Goal: Task Accomplishment & Management: Manage account settings

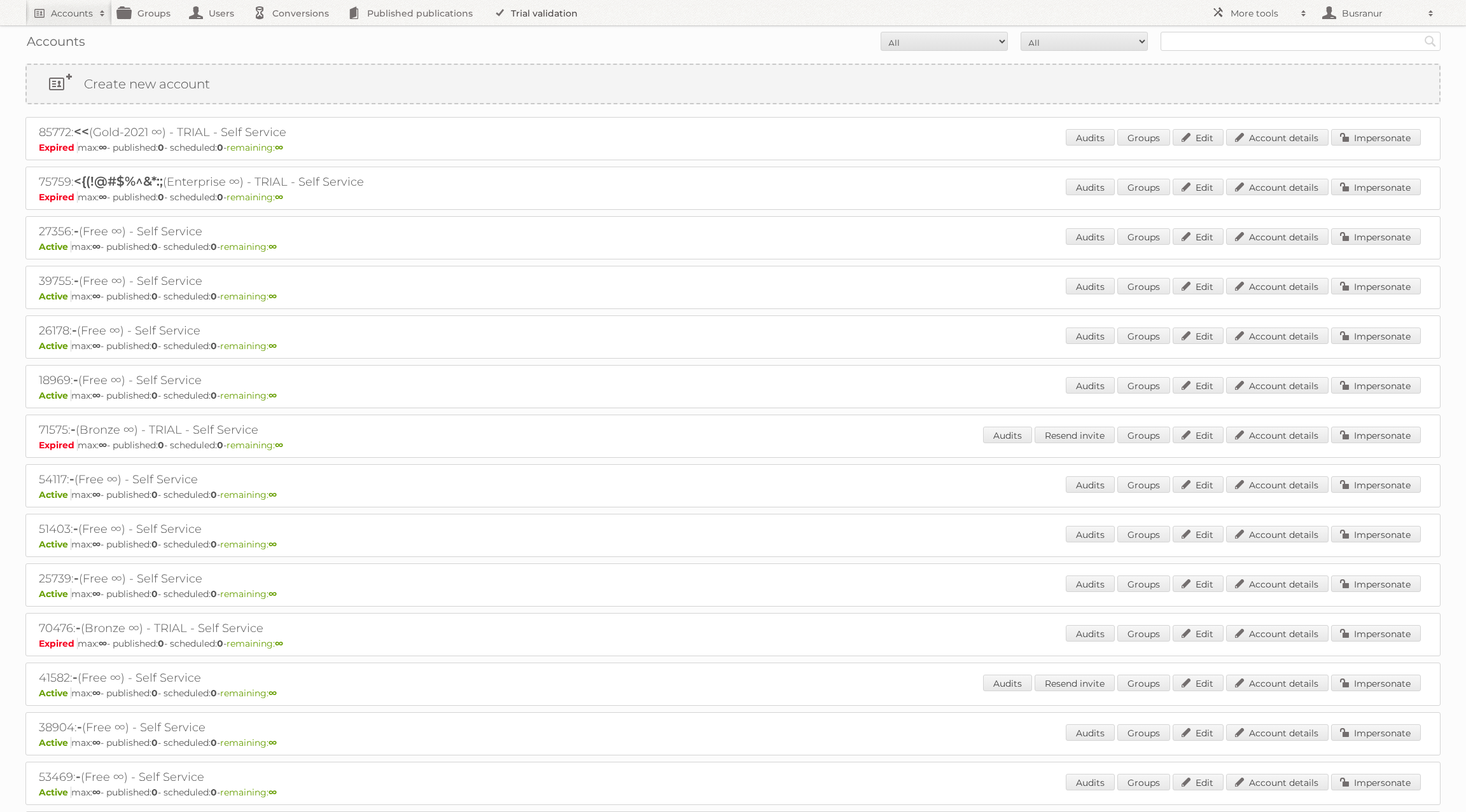
click at [565, 12] on link "Trial validation" at bounding box center [537, 12] width 105 height 26
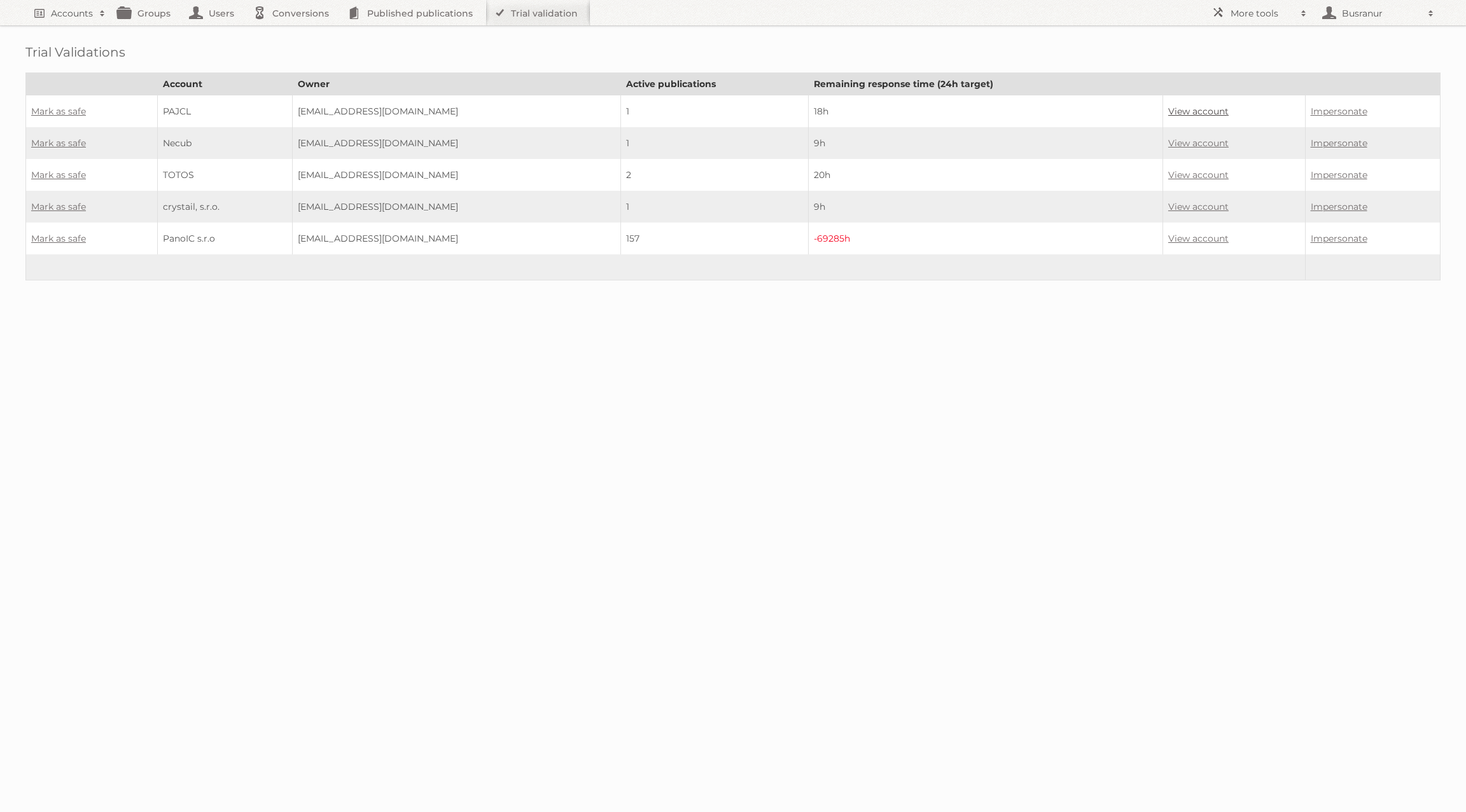
click at [1176, 107] on link "View account" at bounding box center [1199, 111] width 61 height 12
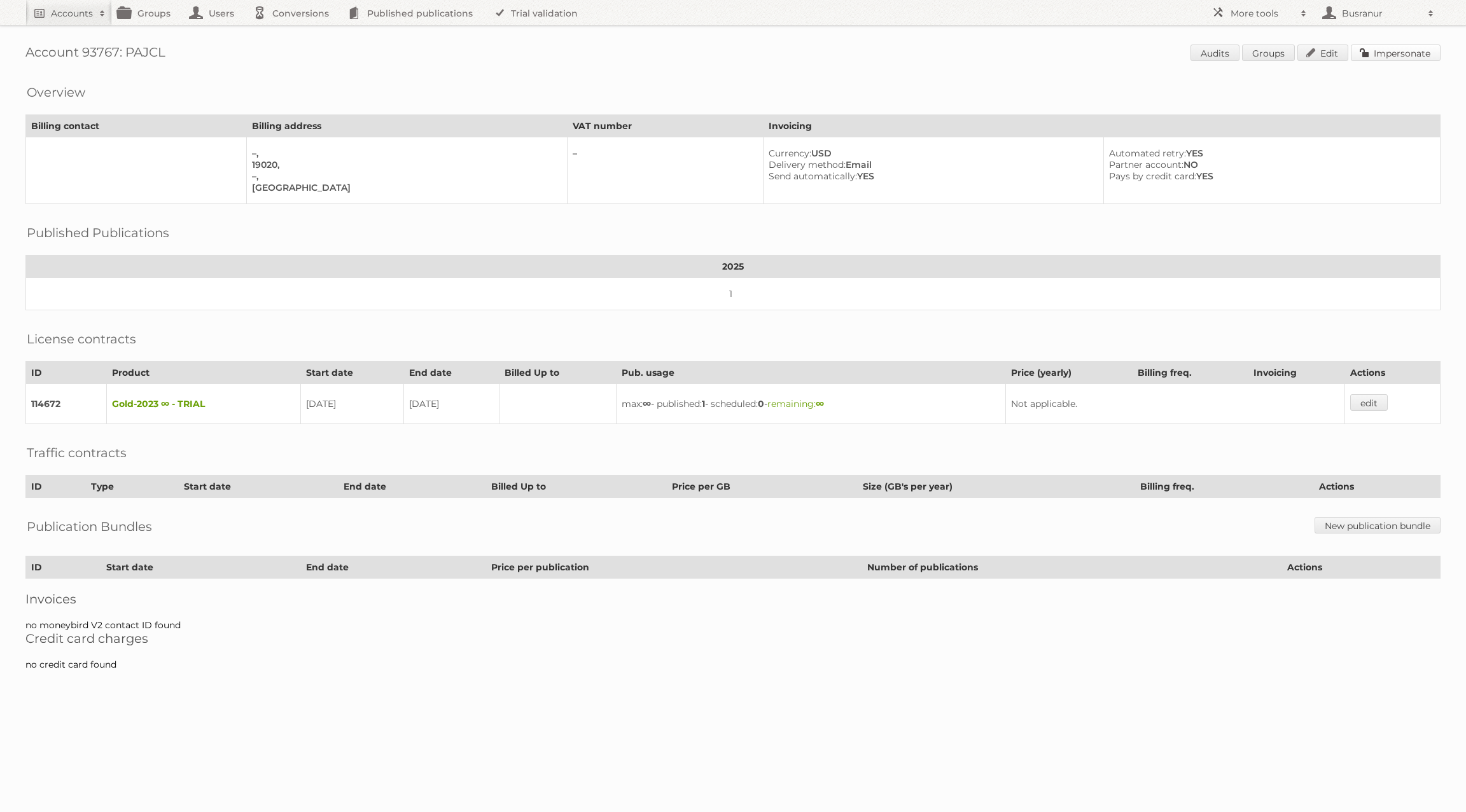
click at [1395, 50] on link "Impersonate" at bounding box center [1395, 52] width 90 height 16
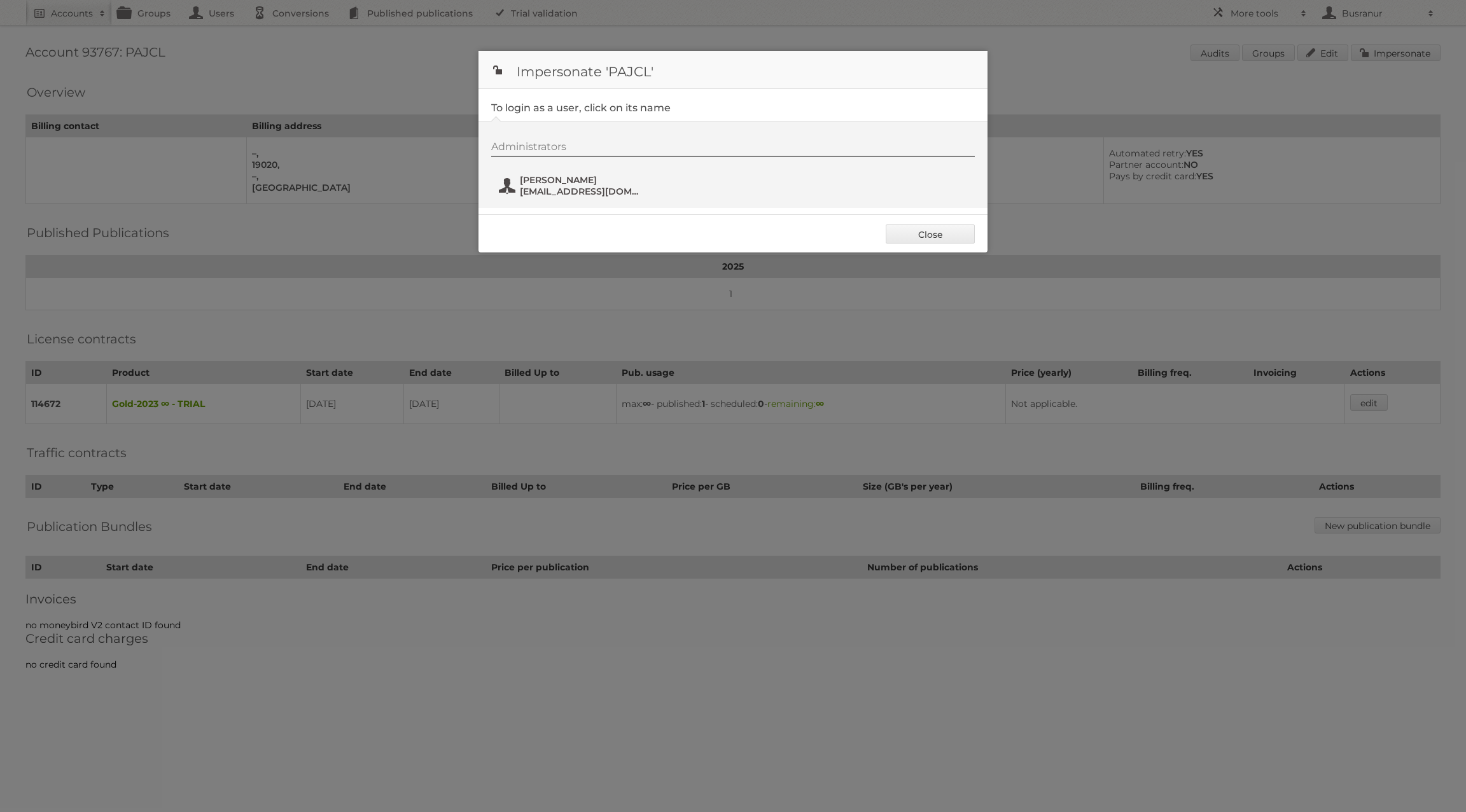
click at [555, 192] on span "tdougher@udsd.org" at bounding box center [581, 192] width 123 height 12
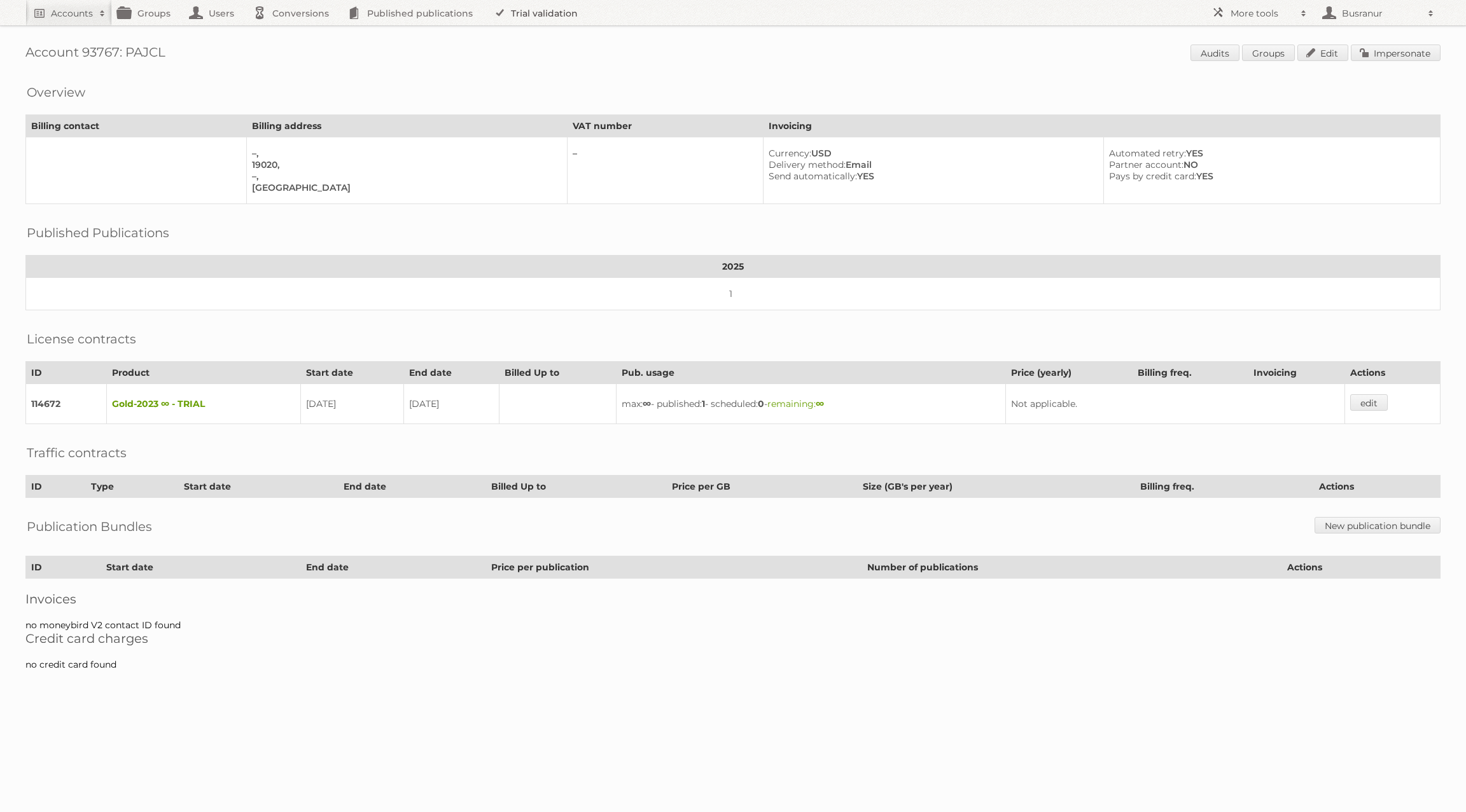
click at [539, 13] on link "Trial validation" at bounding box center [537, 12] width 105 height 26
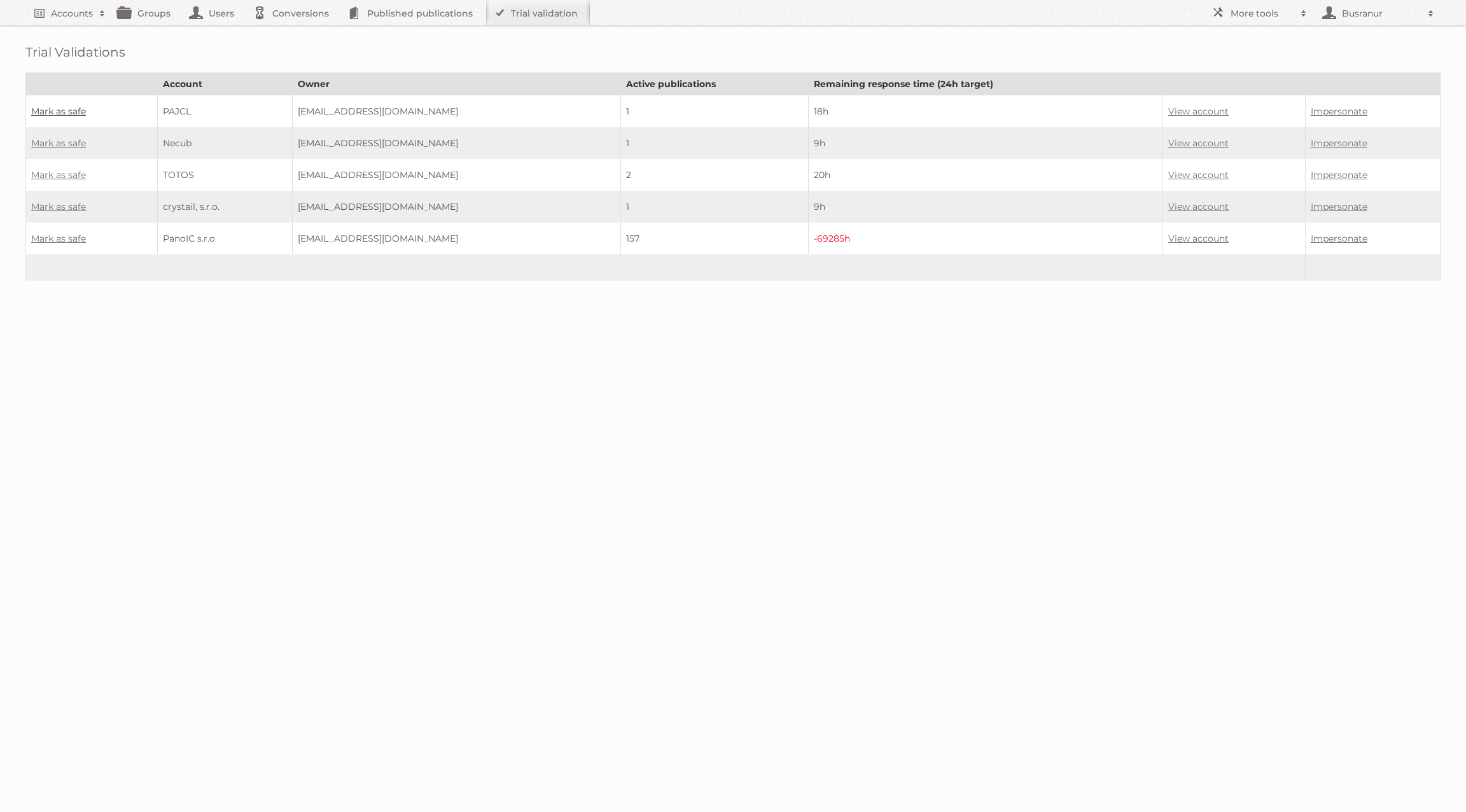
click at [46, 107] on link "Mark as safe" at bounding box center [58, 111] width 55 height 12
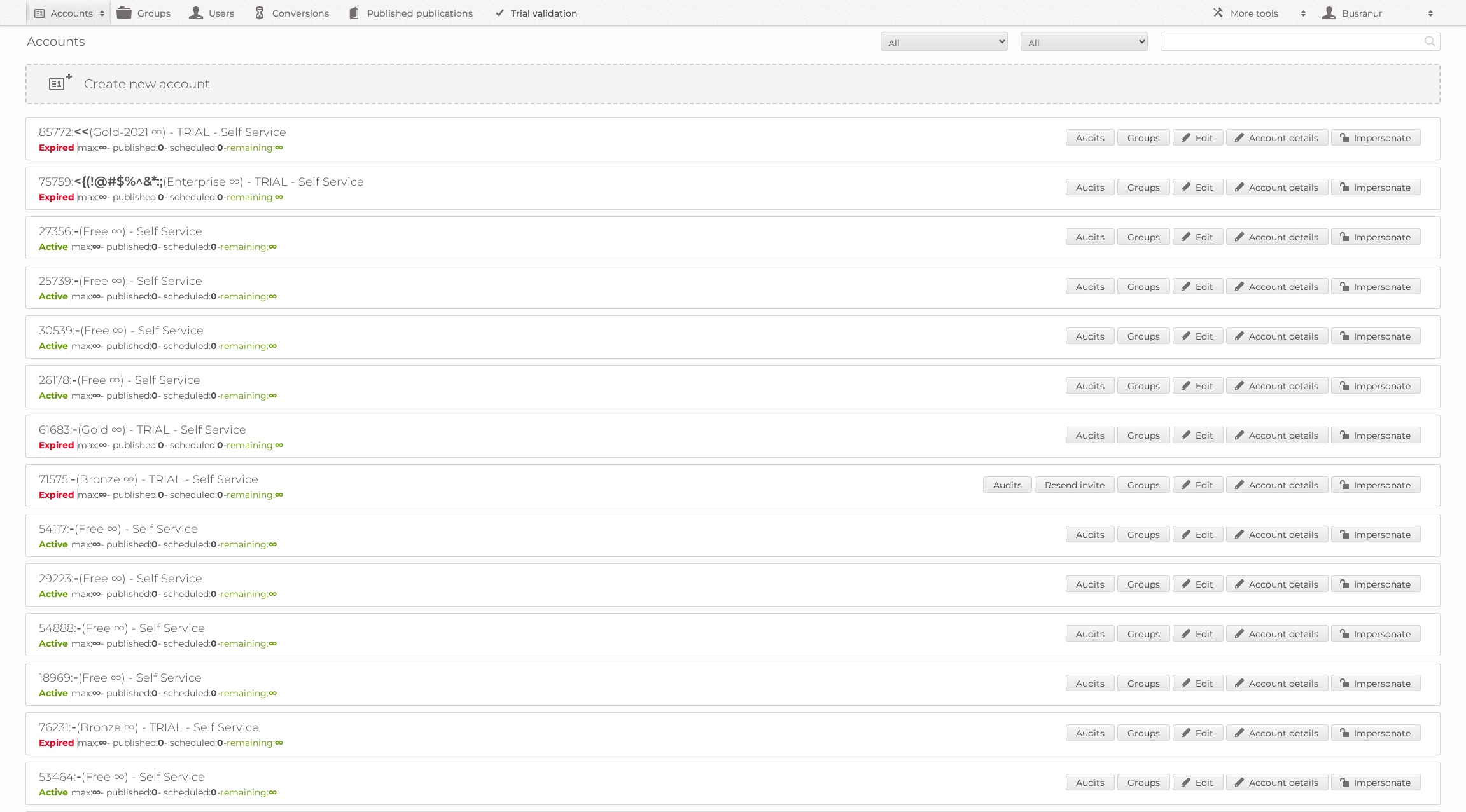
click at [560, 11] on link "Trial validation" at bounding box center [537, 12] width 105 height 26
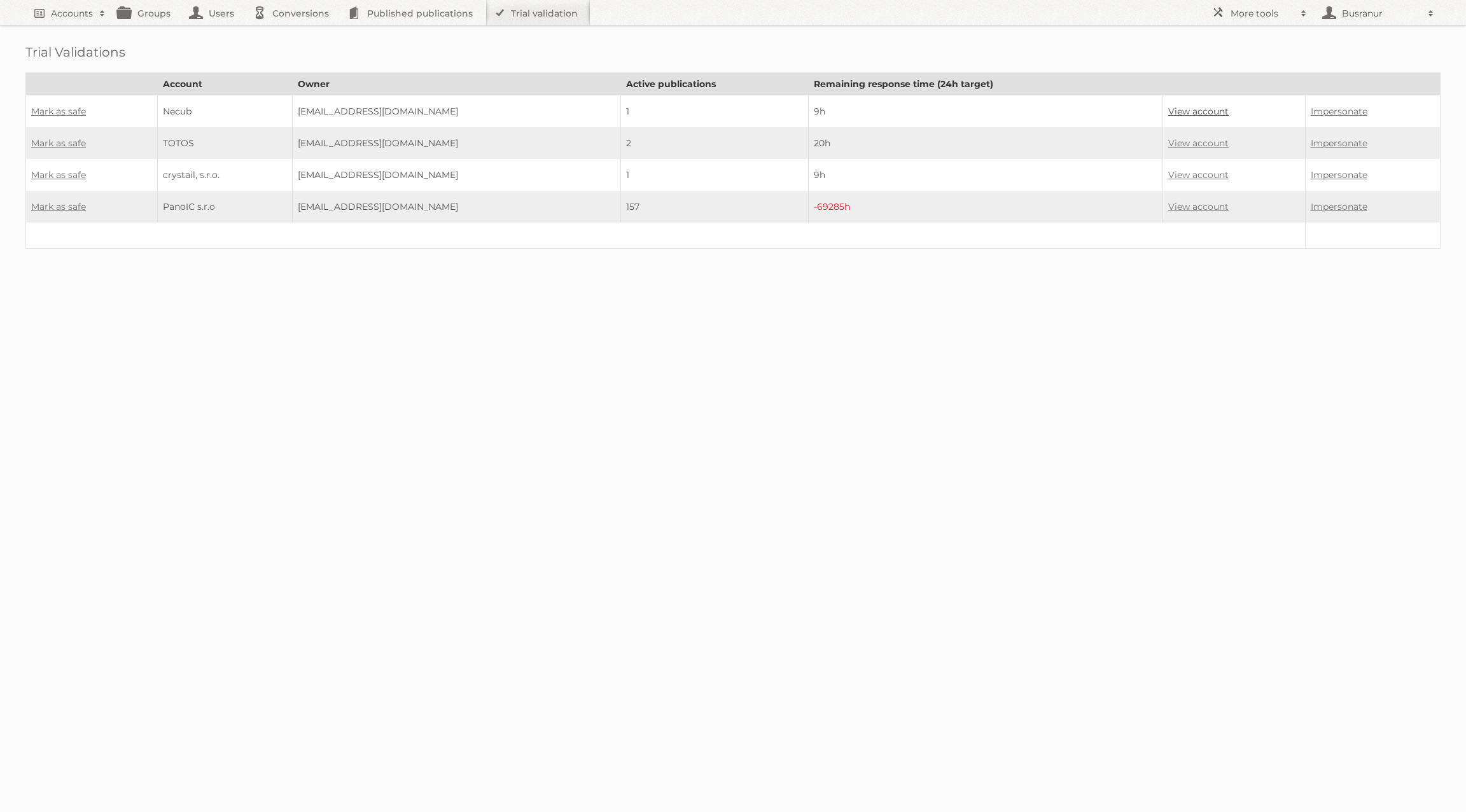
click at [1168, 112] on link "View account" at bounding box center [1199, 111] width 61 height 12
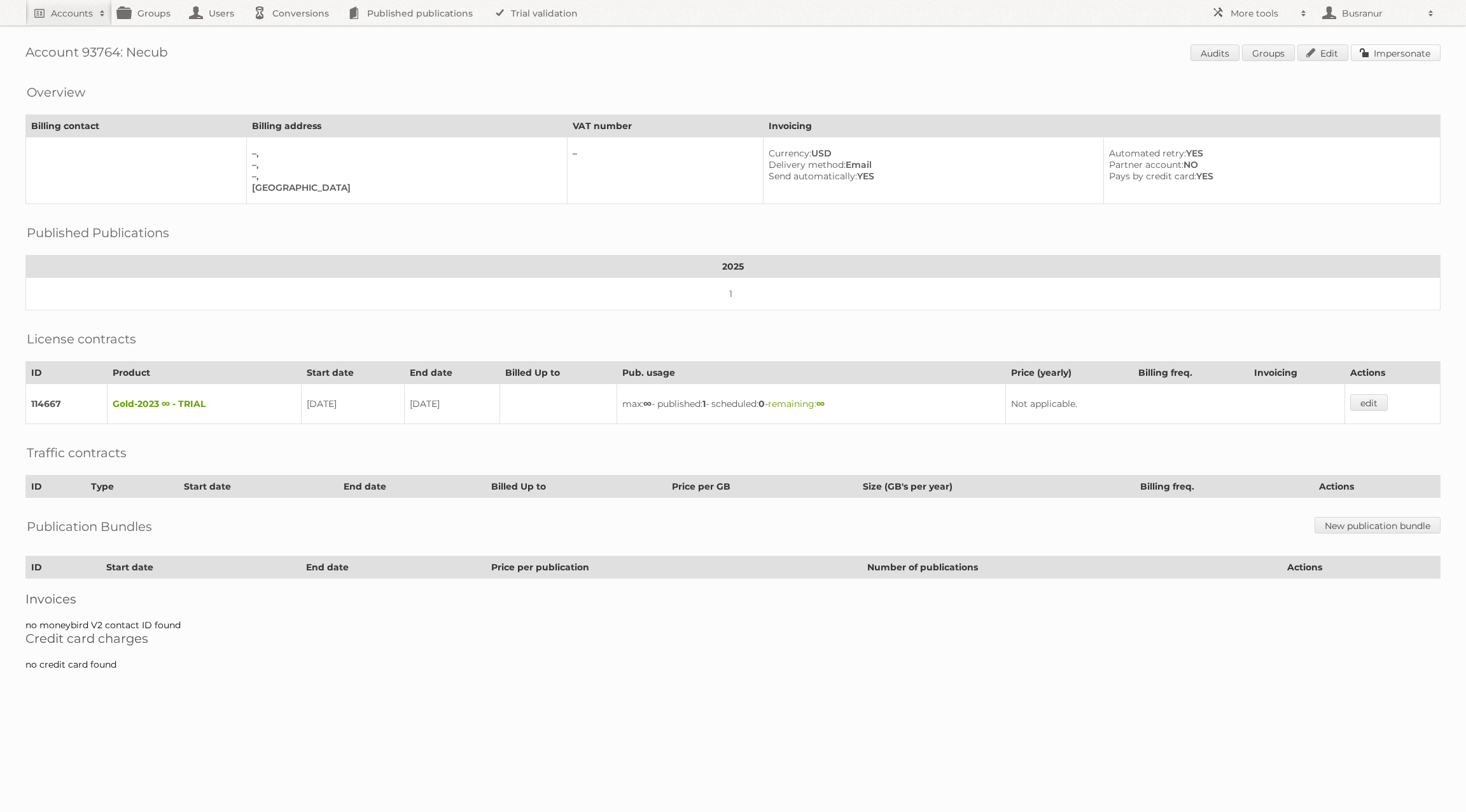
click at [1395, 54] on link "Impersonate" at bounding box center [1395, 52] width 90 height 16
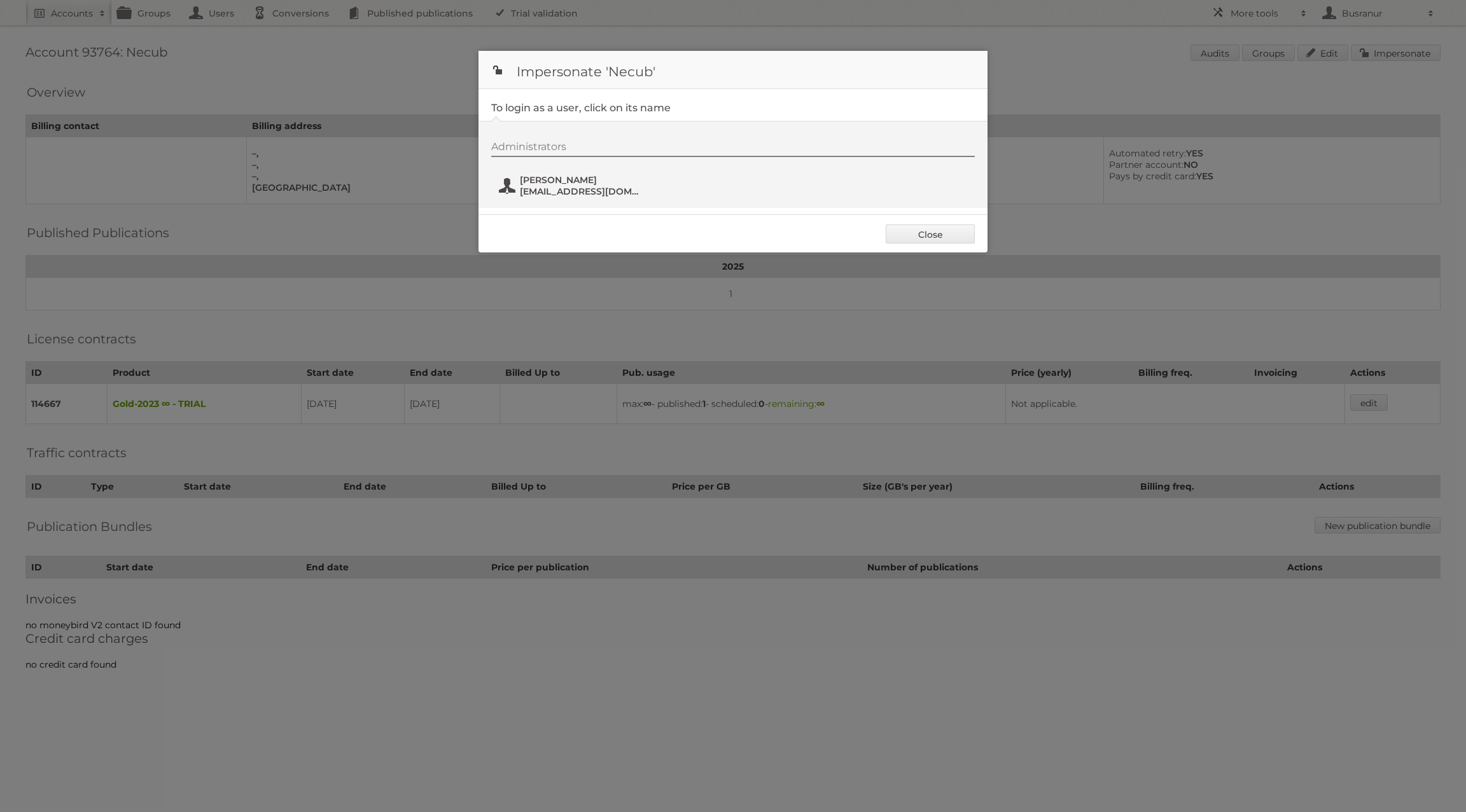
click at [566, 181] on span "Nyal Magny" at bounding box center [581, 180] width 123 height 12
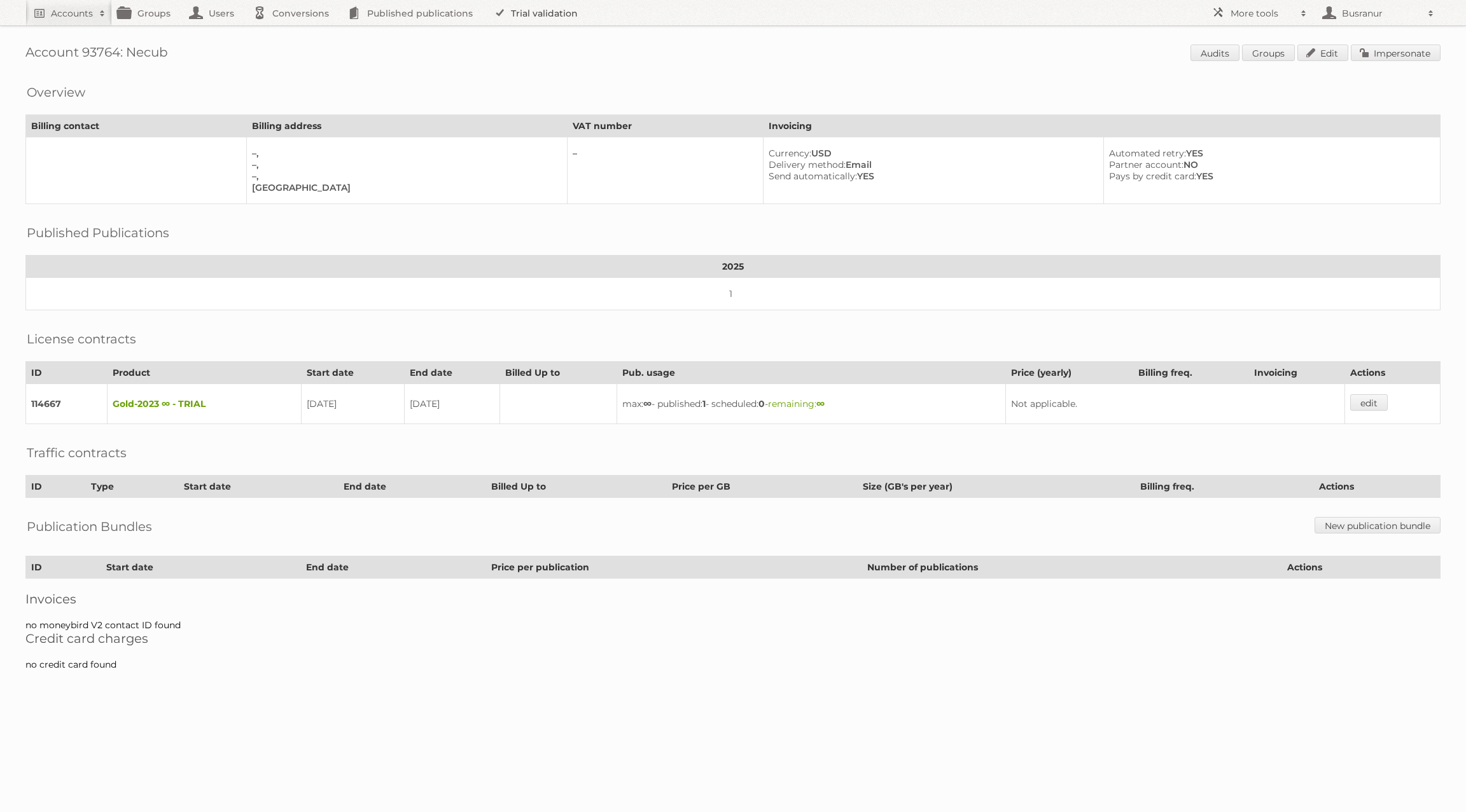
click at [551, 18] on link "Trial validation" at bounding box center [537, 12] width 105 height 26
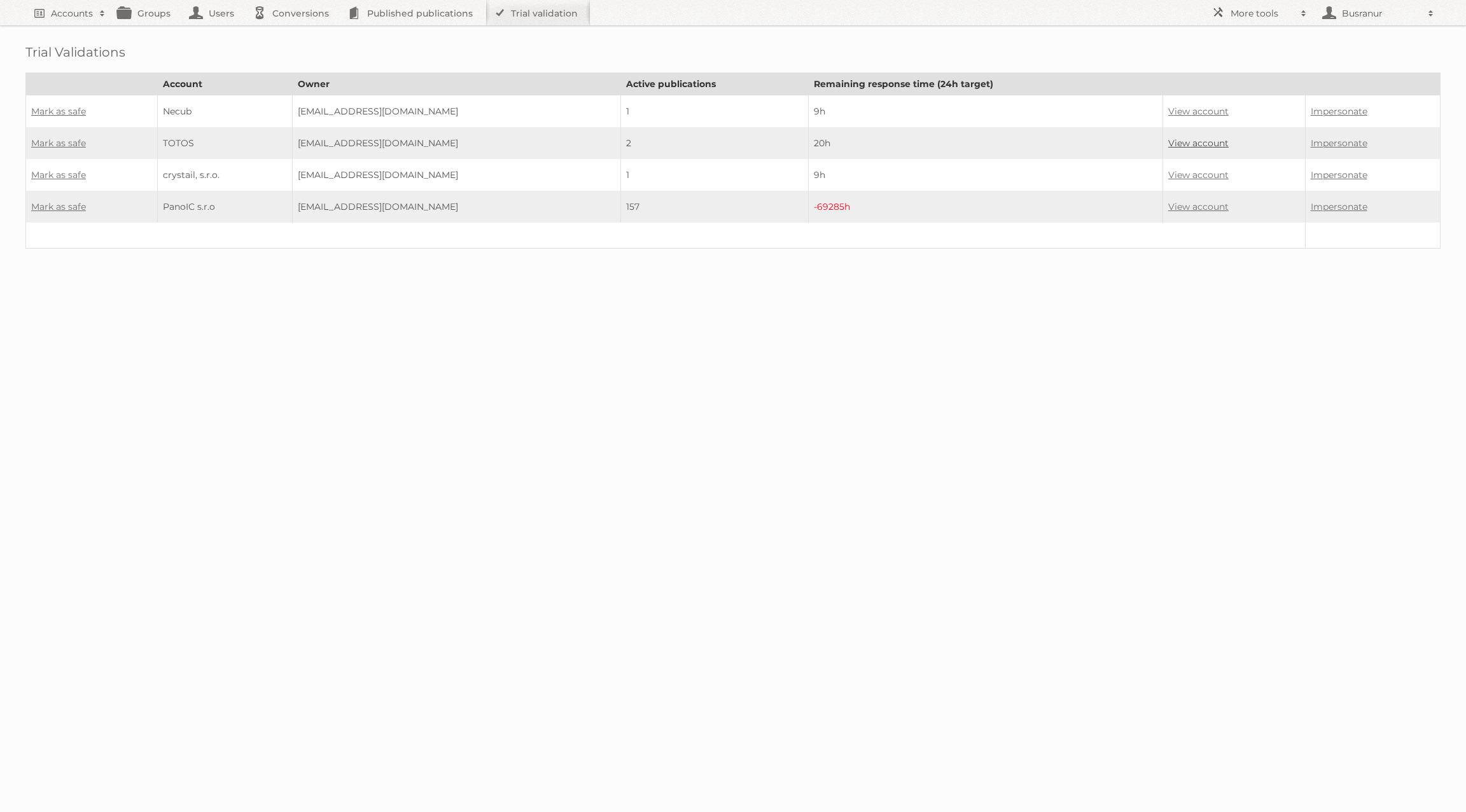
click at [1186, 141] on link "View account" at bounding box center [1199, 142] width 61 height 12
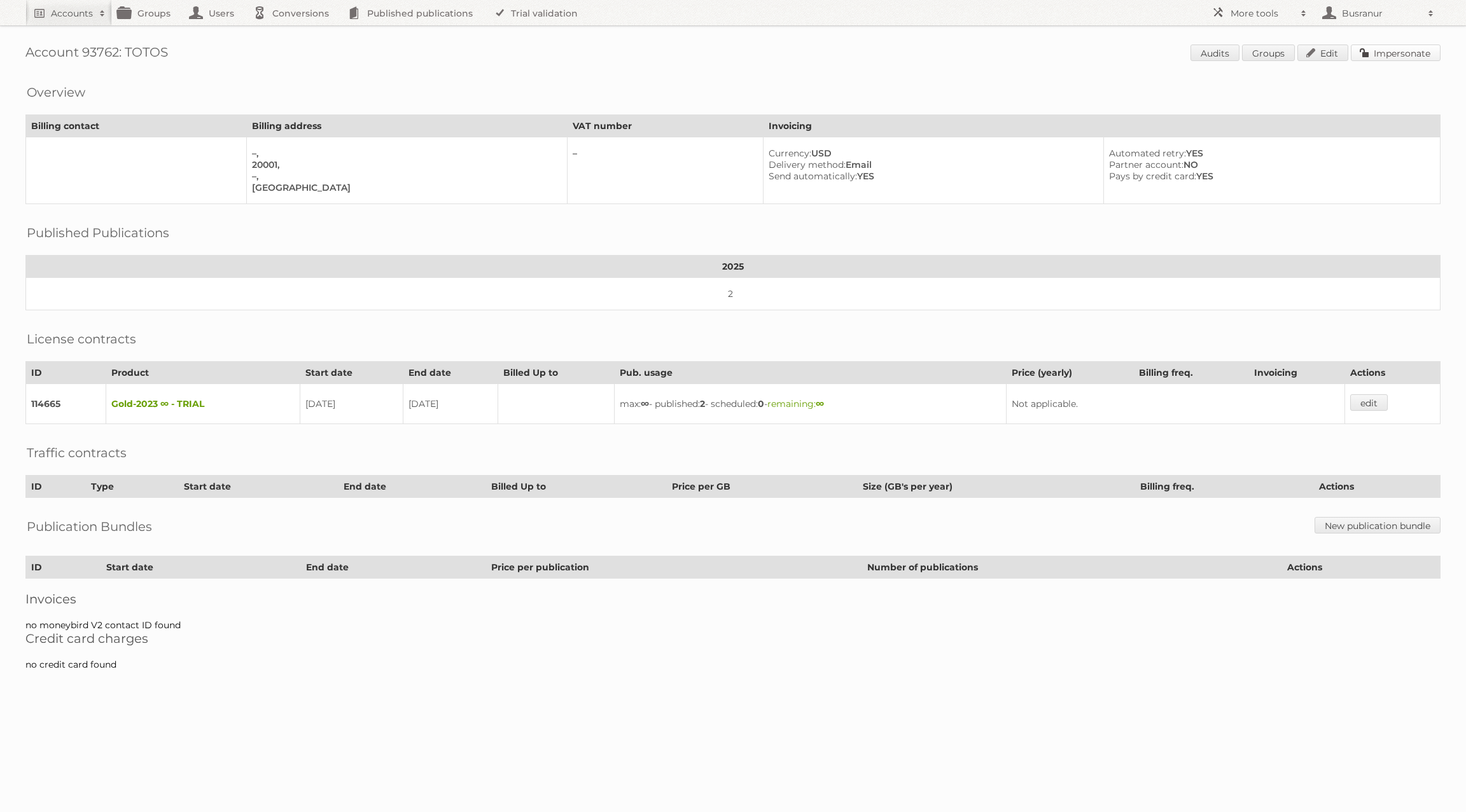
click at [1419, 47] on link "Impersonate" at bounding box center [1395, 52] width 90 height 16
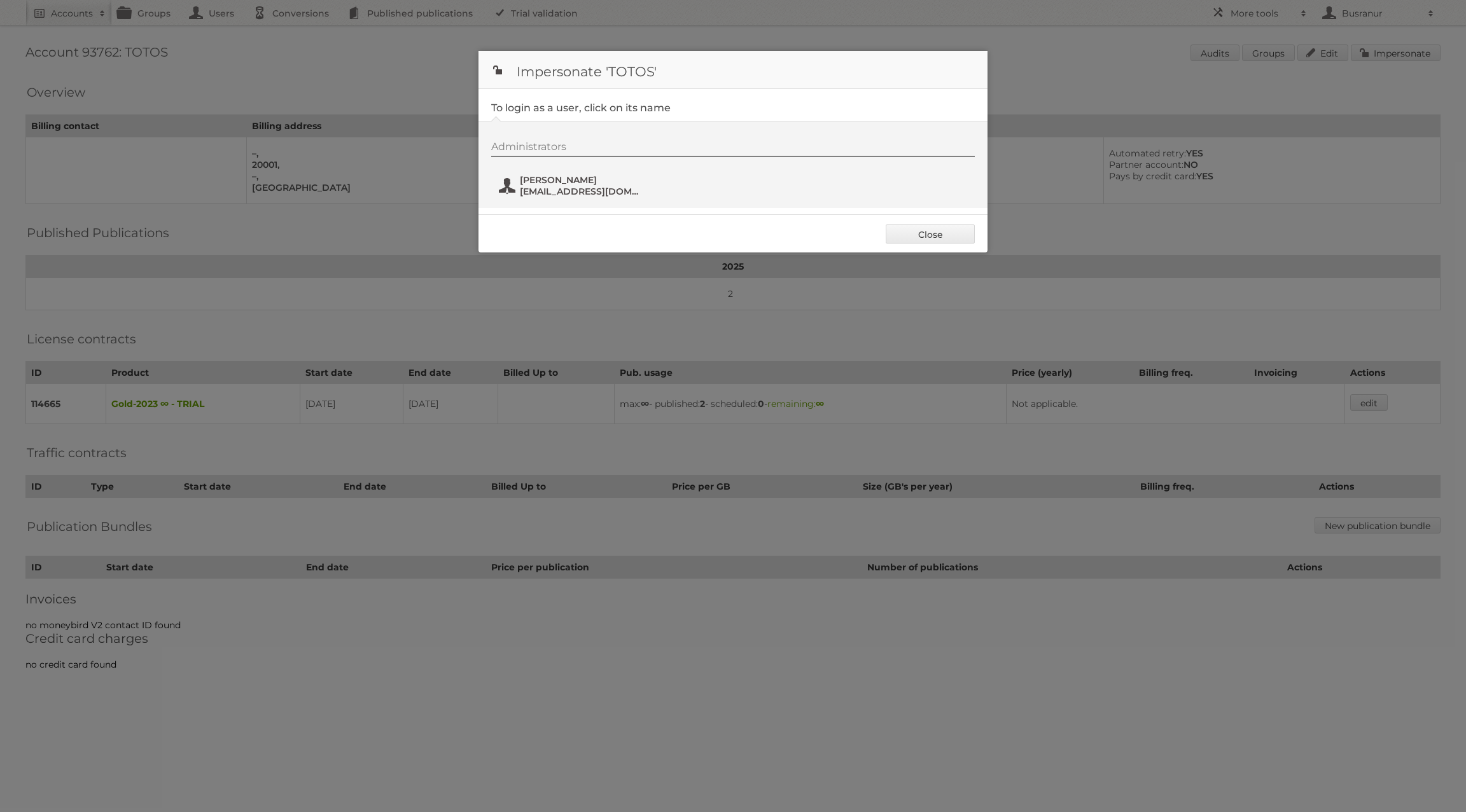
click at [549, 182] on span "TOMAS" at bounding box center [581, 180] width 123 height 12
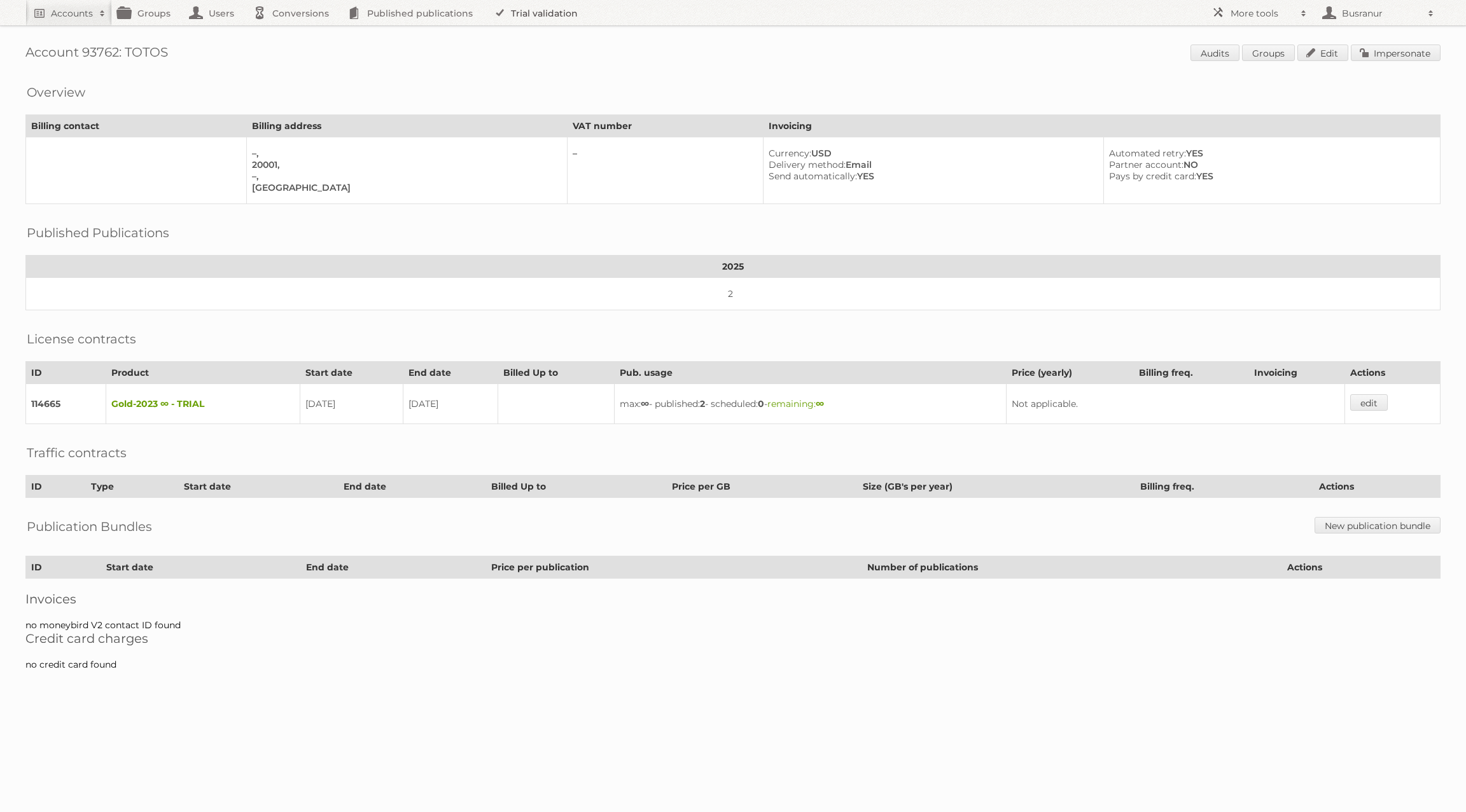
click at [518, 18] on link "Trial validation" at bounding box center [537, 12] width 105 height 26
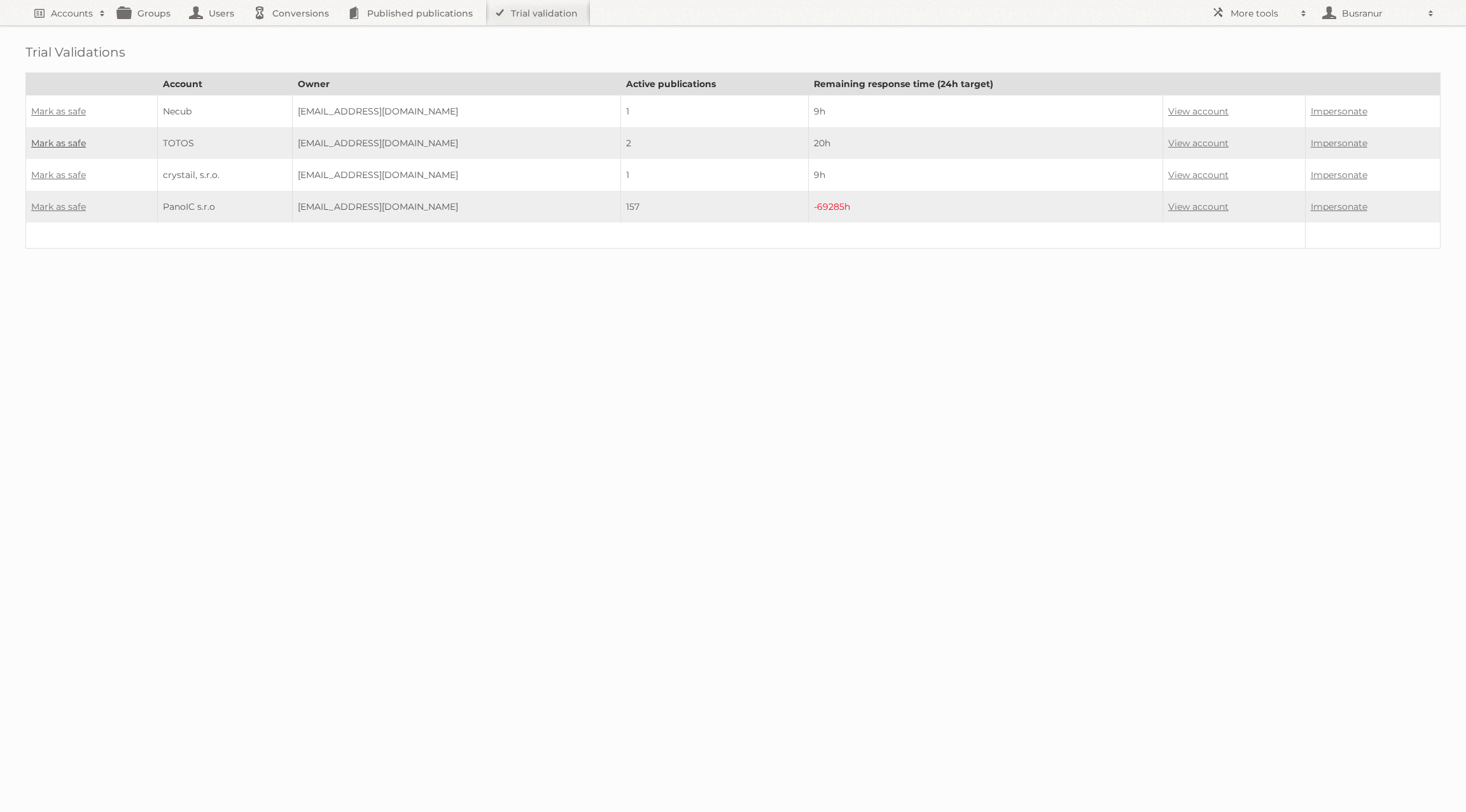
click at [72, 137] on link "Mark as safe" at bounding box center [58, 142] width 55 height 12
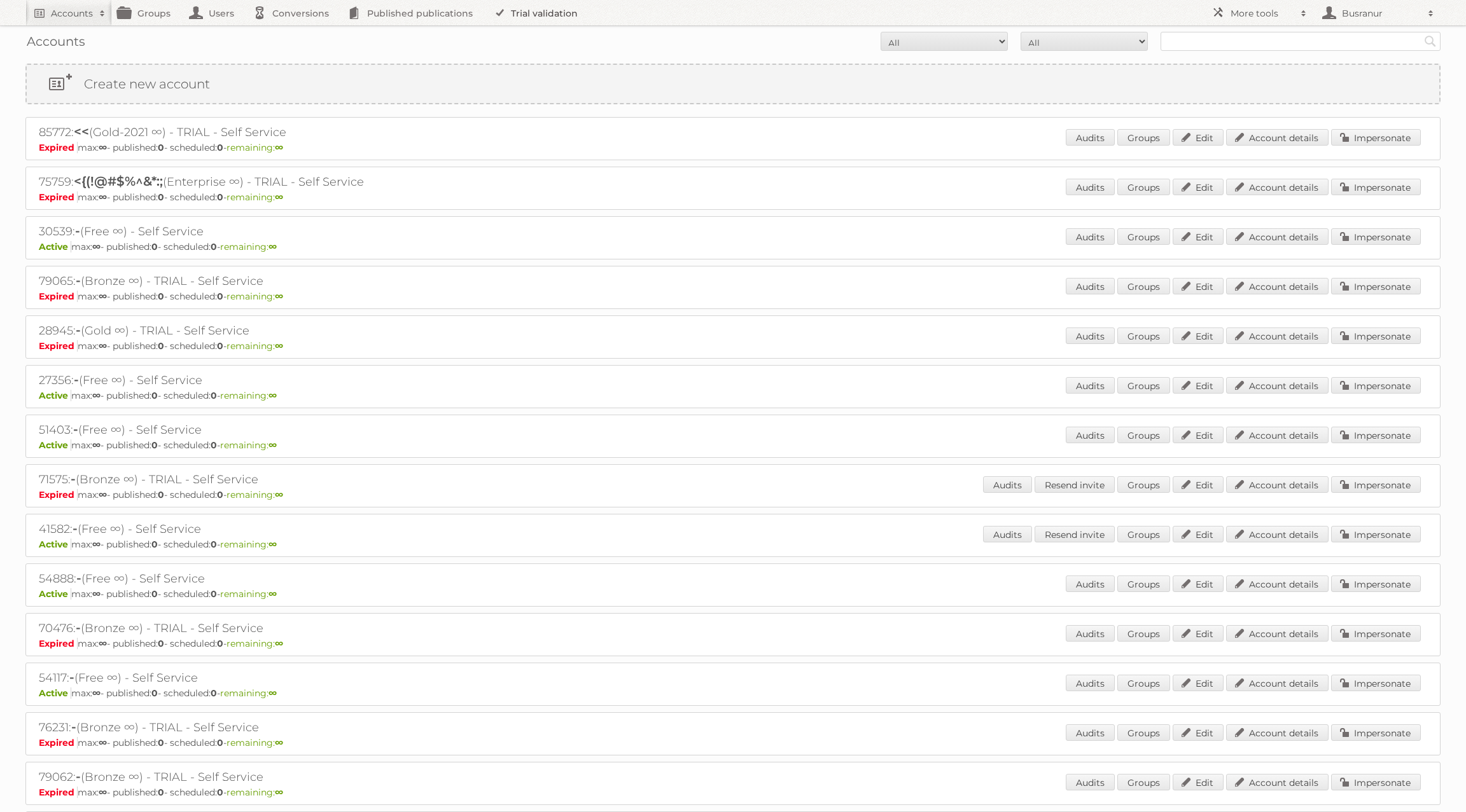
click at [534, 16] on link "Trial validation" at bounding box center [537, 12] width 105 height 26
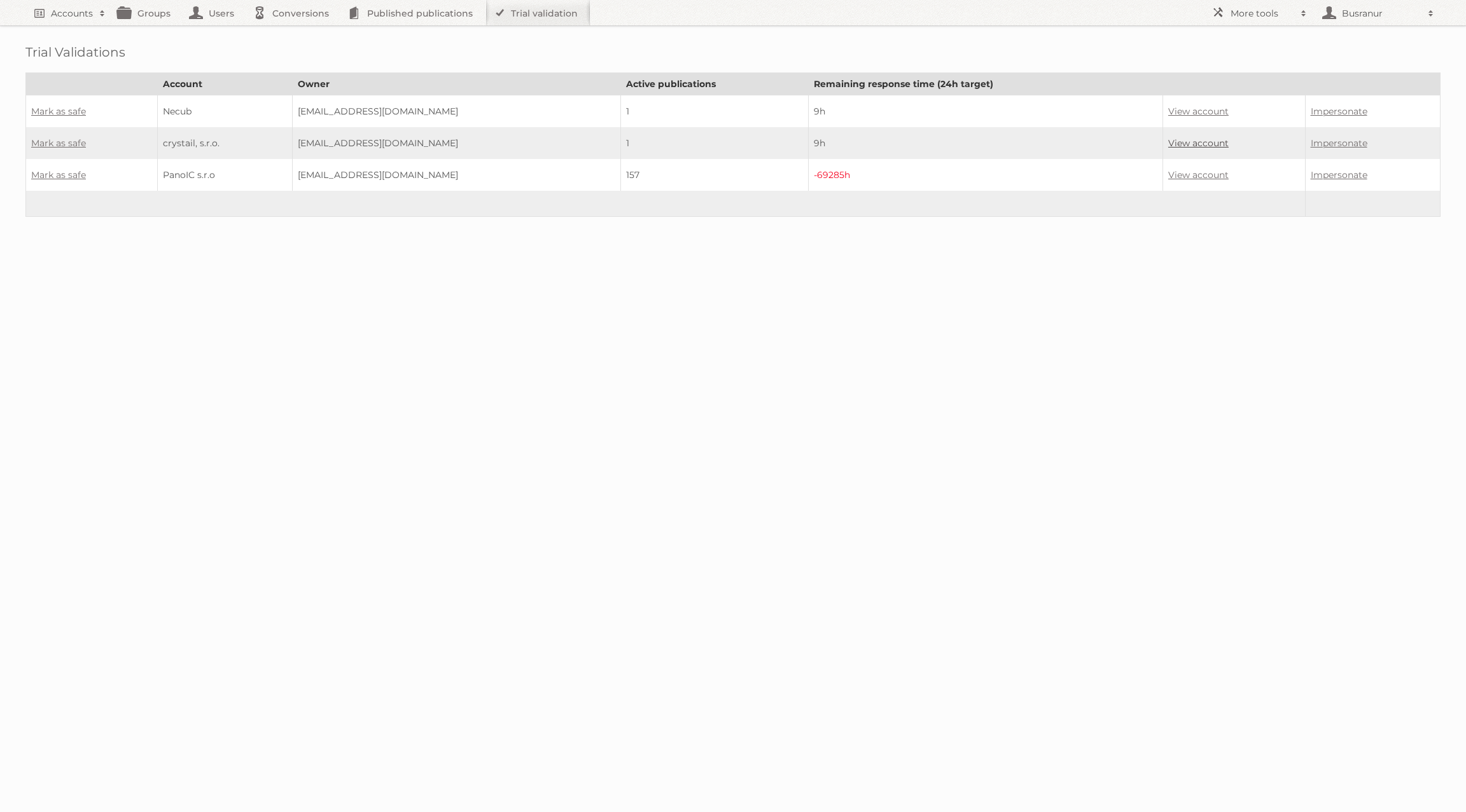
click at [1193, 142] on link "View account" at bounding box center [1199, 142] width 61 height 12
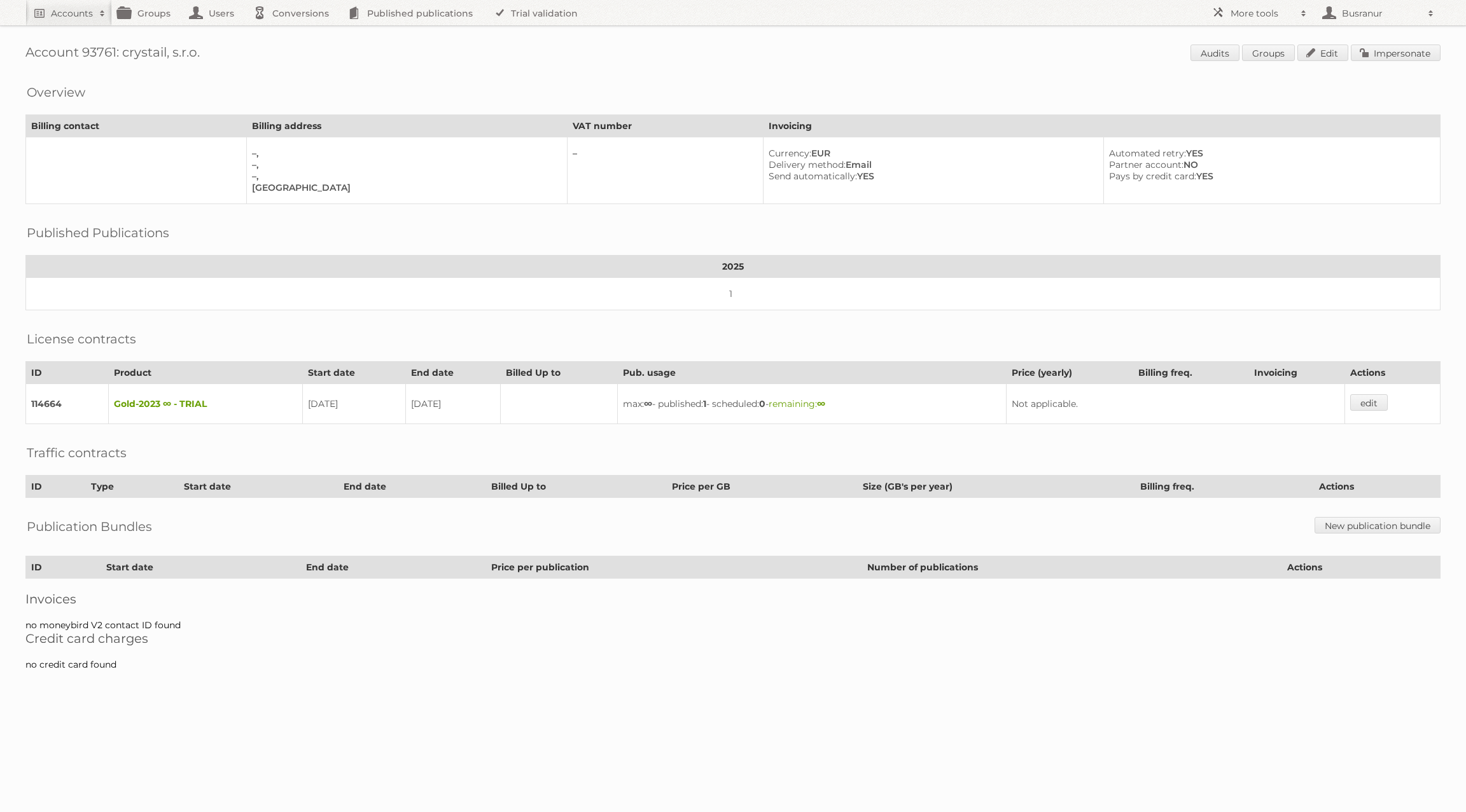
click at [1419, 41] on div "Account 93761: crystail, s.r.o. Audits Groups Edit Impersonate Overview Billing…" at bounding box center [733, 341] width 1466 height 683
click at [1415, 51] on link "Impersonate" at bounding box center [1395, 52] width 90 height 16
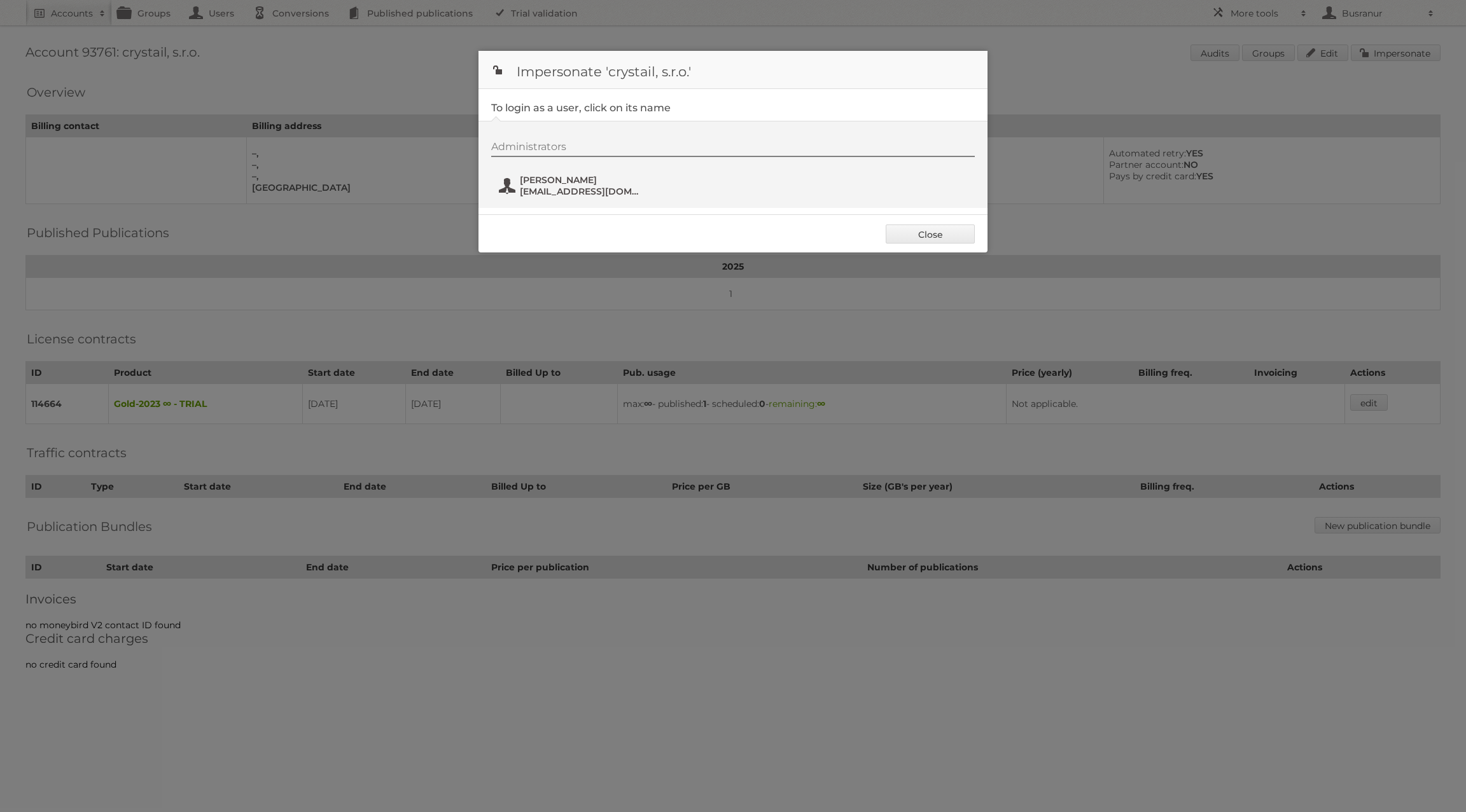
click at [546, 179] on span "Marcela Ondušová" at bounding box center [581, 180] width 123 height 12
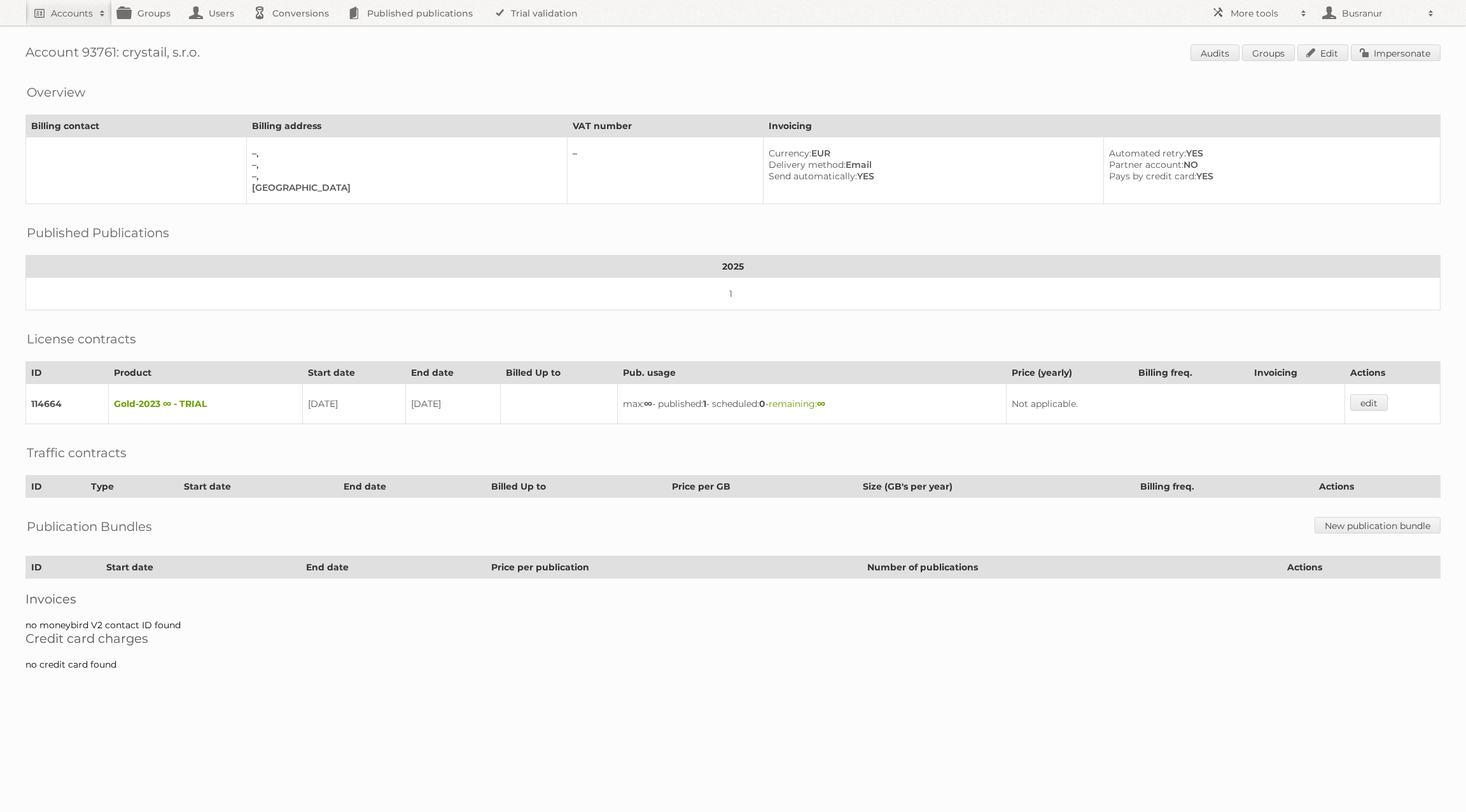
click at [534, 26] on div "Account 93761: crystail, s.r.o. Audits Groups Edit Impersonate Overview Billing…" at bounding box center [733, 341] width 1466 height 683
click at [534, 18] on link "Trial validation" at bounding box center [537, 12] width 105 height 26
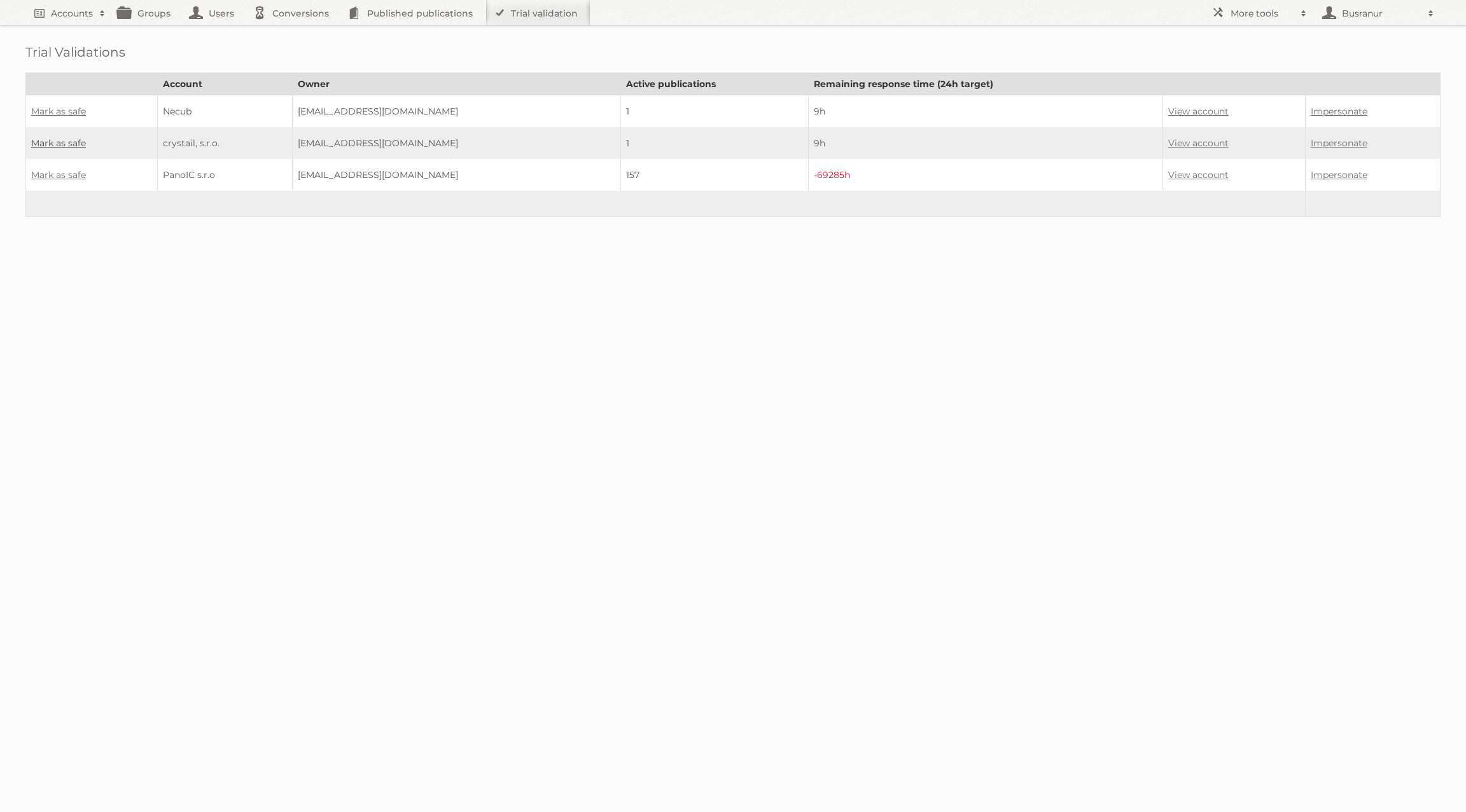
click at [58, 145] on link "Mark as safe" at bounding box center [58, 142] width 55 height 12
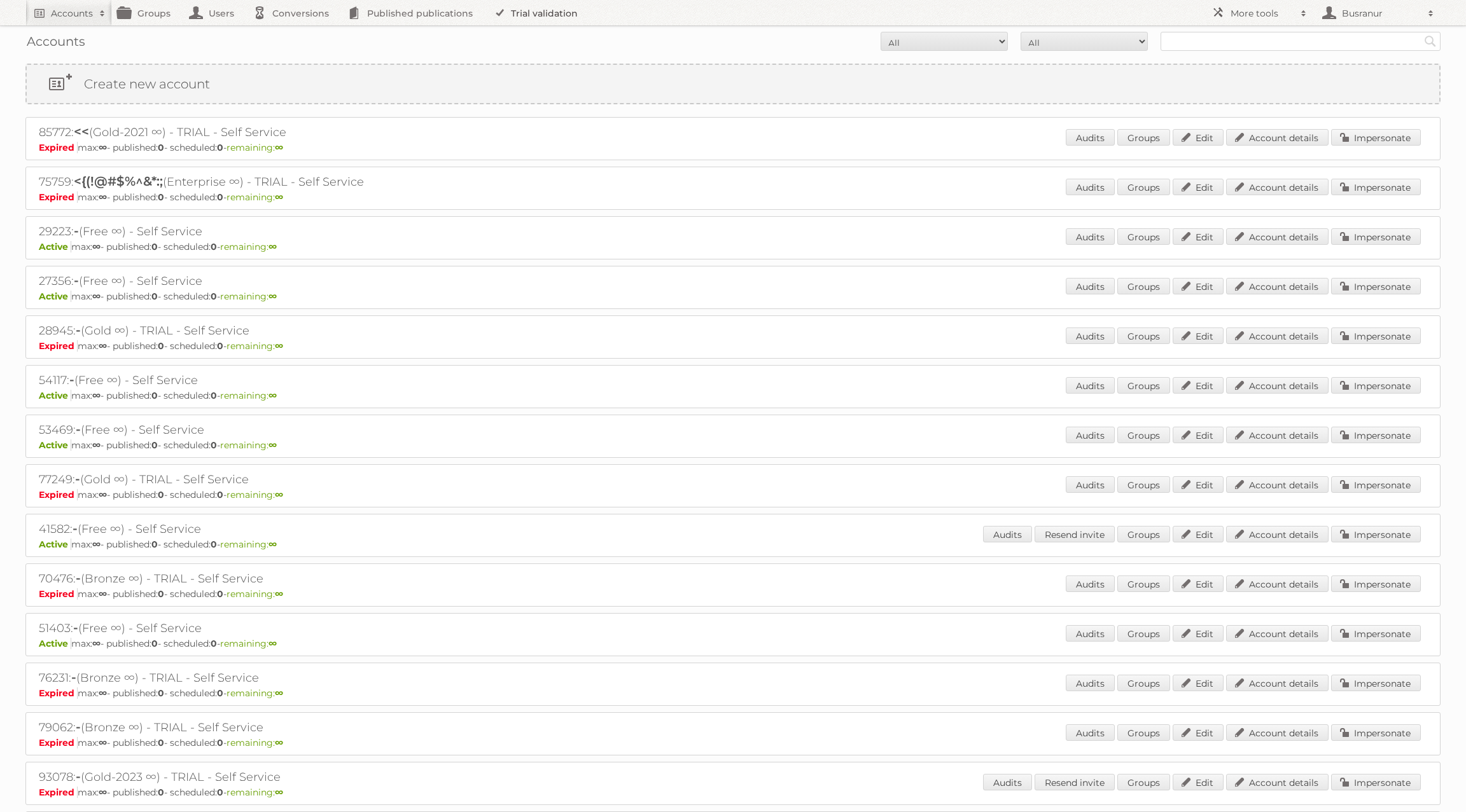
click at [520, 16] on link "Trial validation" at bounding box center [537, 12] width 105 height 26
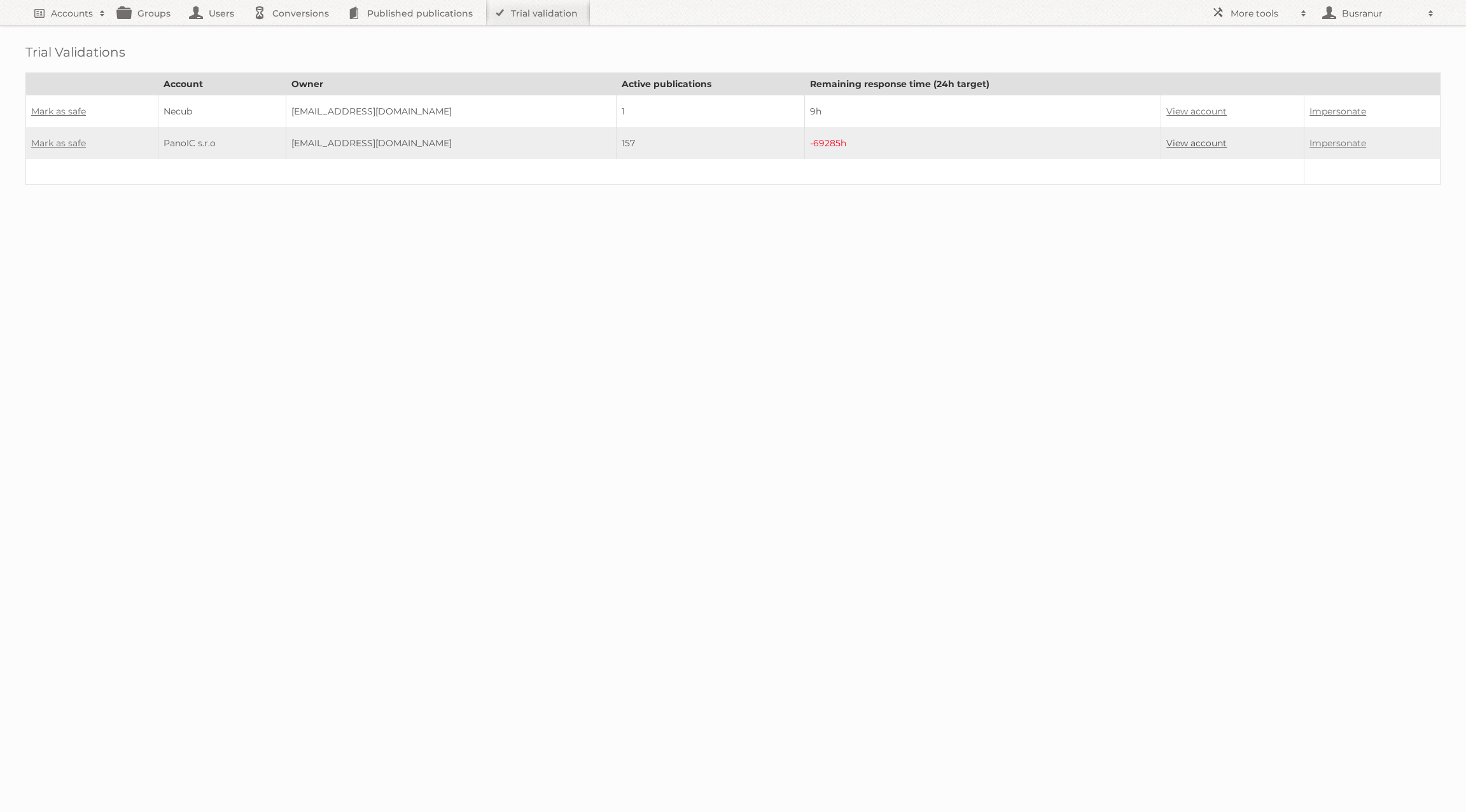
click at [1172, 141] on link "View account" at bounding box center [1196, 142] width 61 height 12
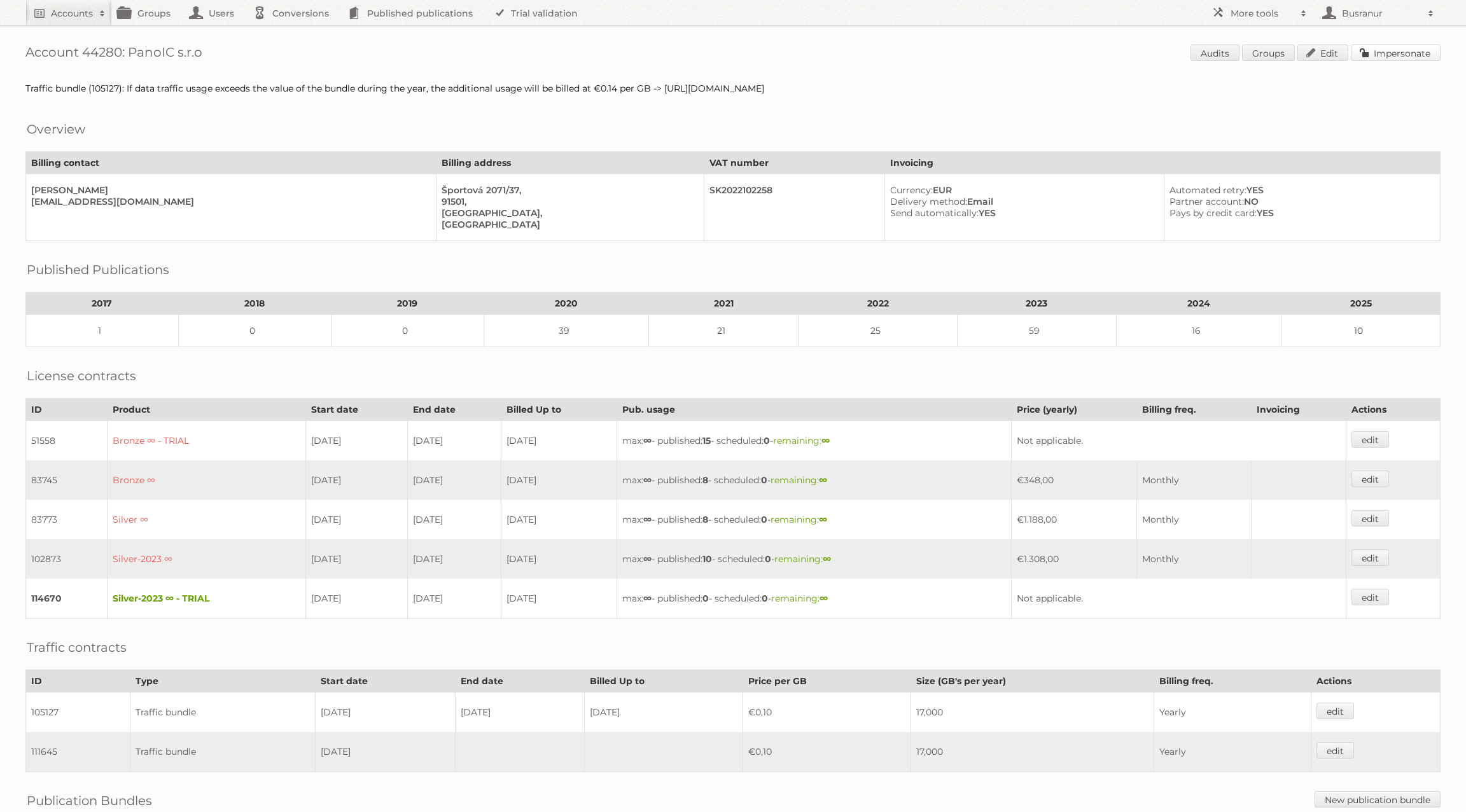
click at [1403, 58] on link "Impersonate" at bounding box center [1395, 52] width 90 height 16
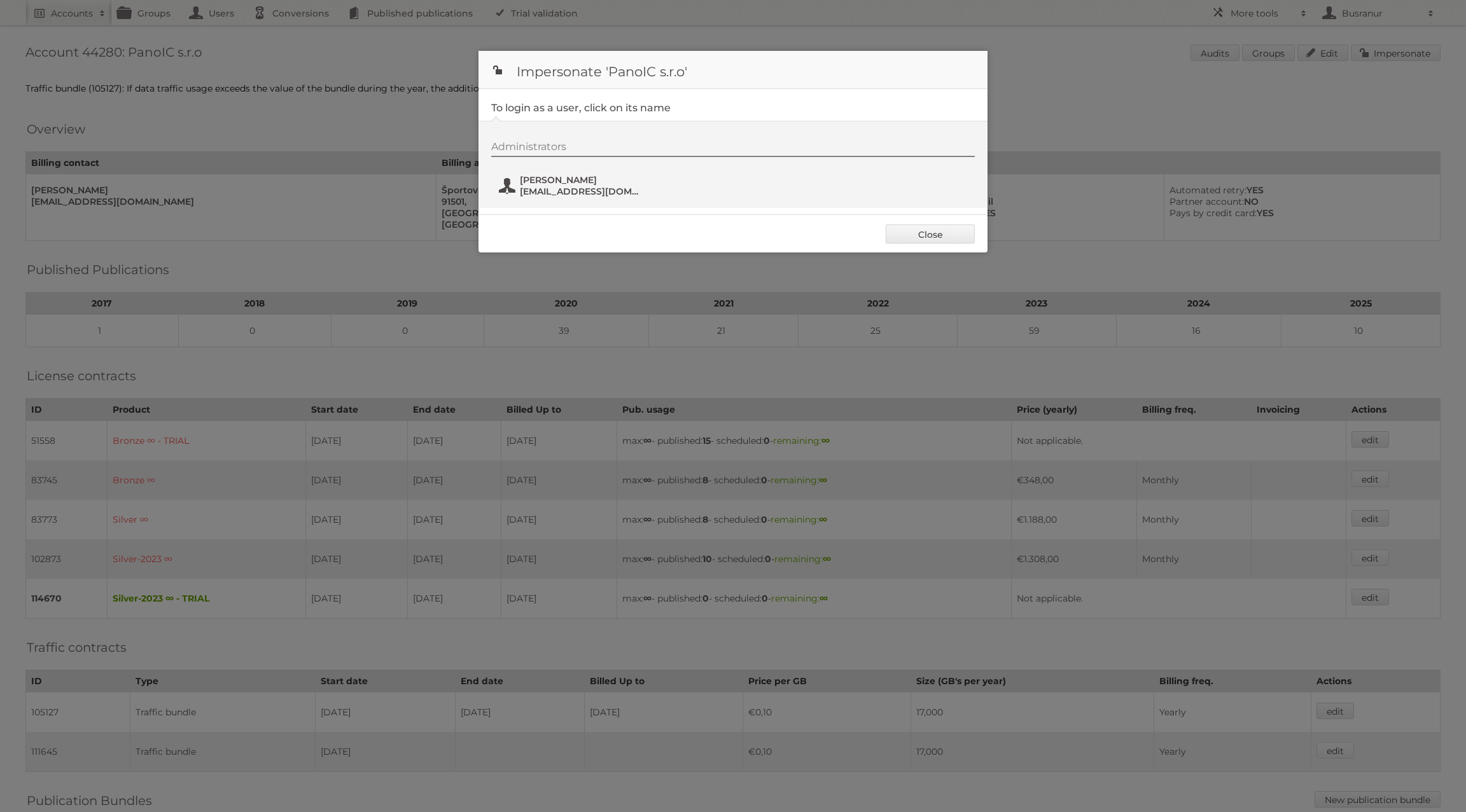
click at [580, 189] on span "jan.drha@slovakia3d.sk" at bounding box center [581, 192] width 123 height 12
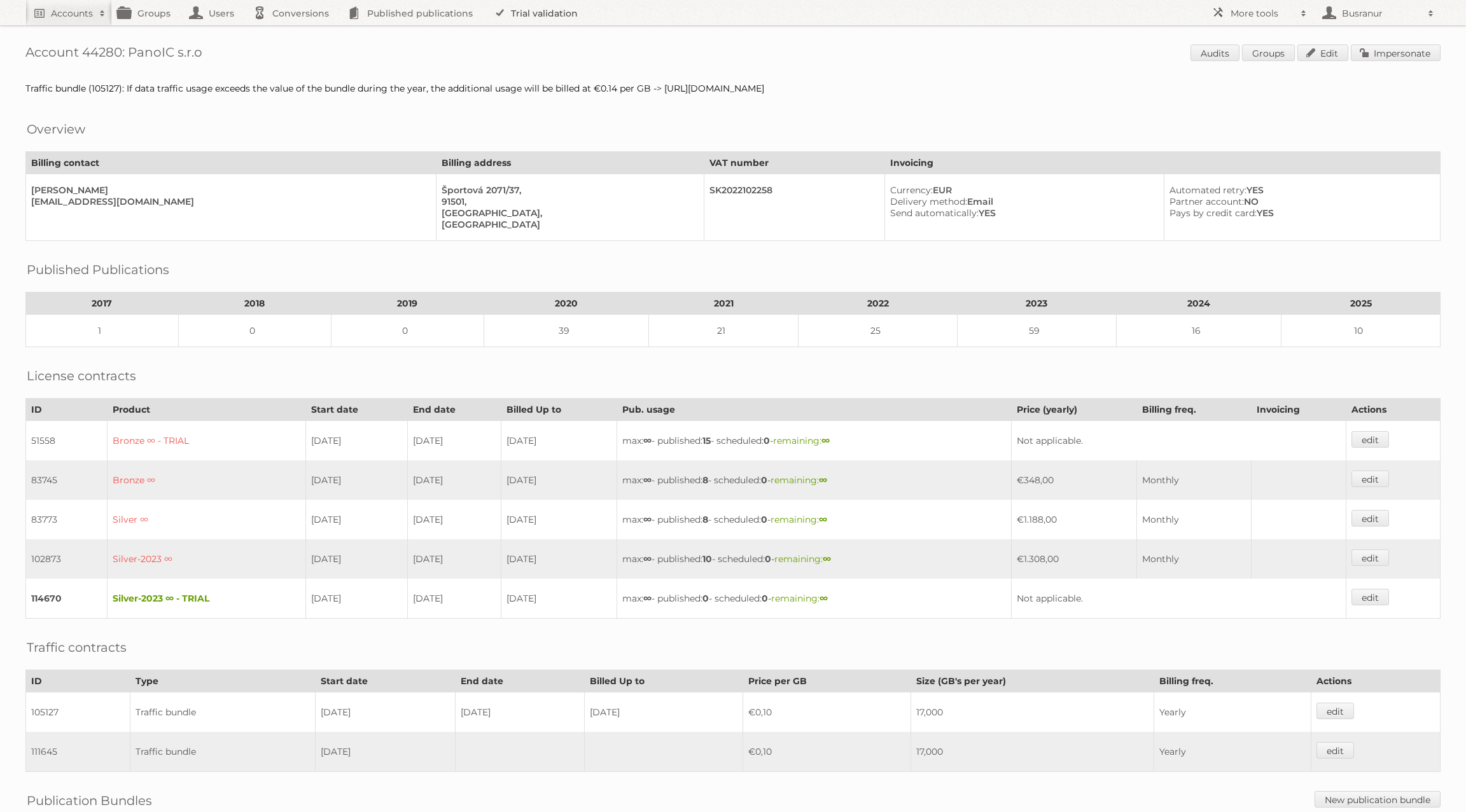
click at [548, 7] on link "Trial validation" at bounding box center [537, 12] width 105 height 26
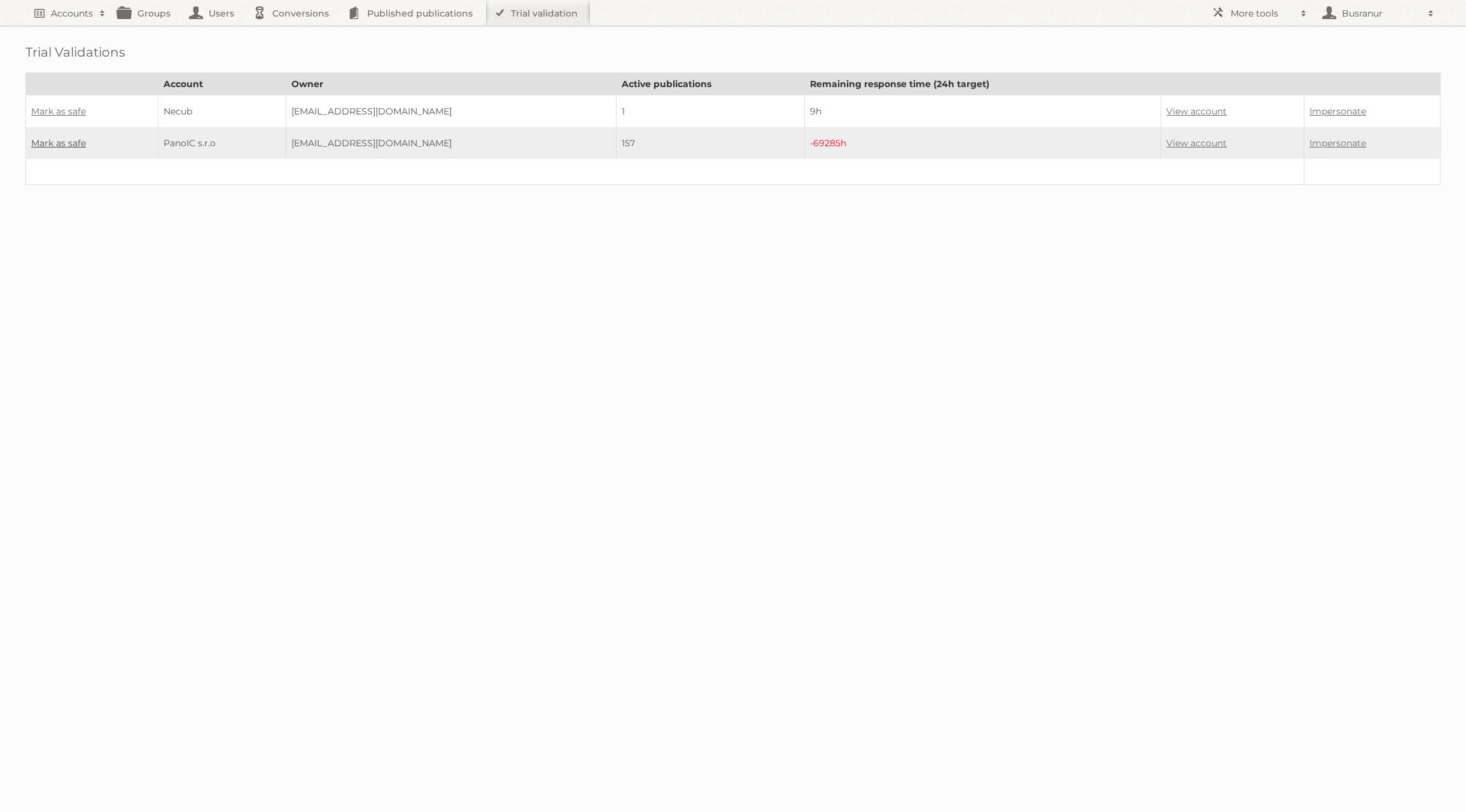
click at [55, 139] on link "Mark as safe" at bounding box center [58, 142] width 55 height 12
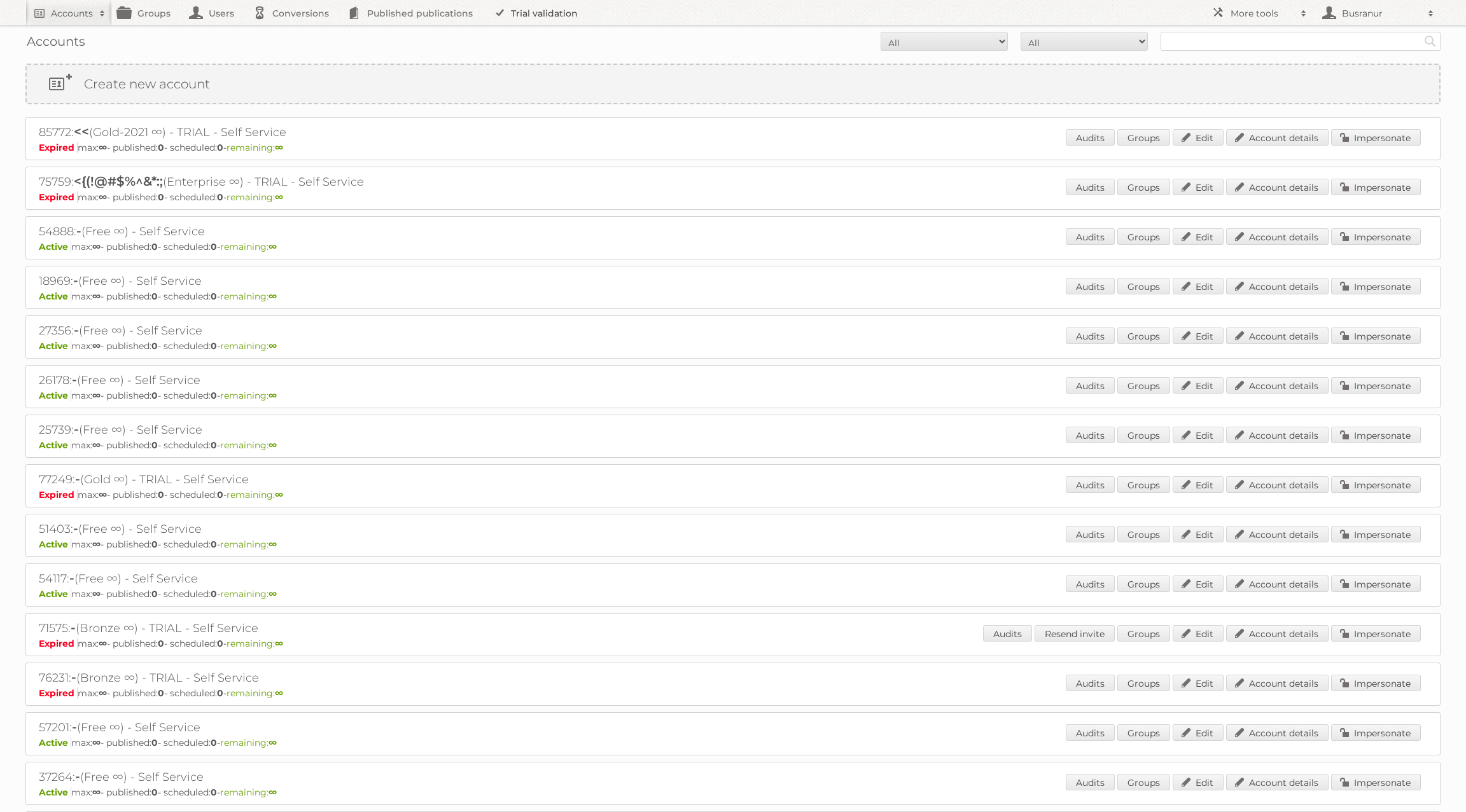
click at [543, 12] on link "Trial validation" at bounding box center [537, 12] width 105 height 26
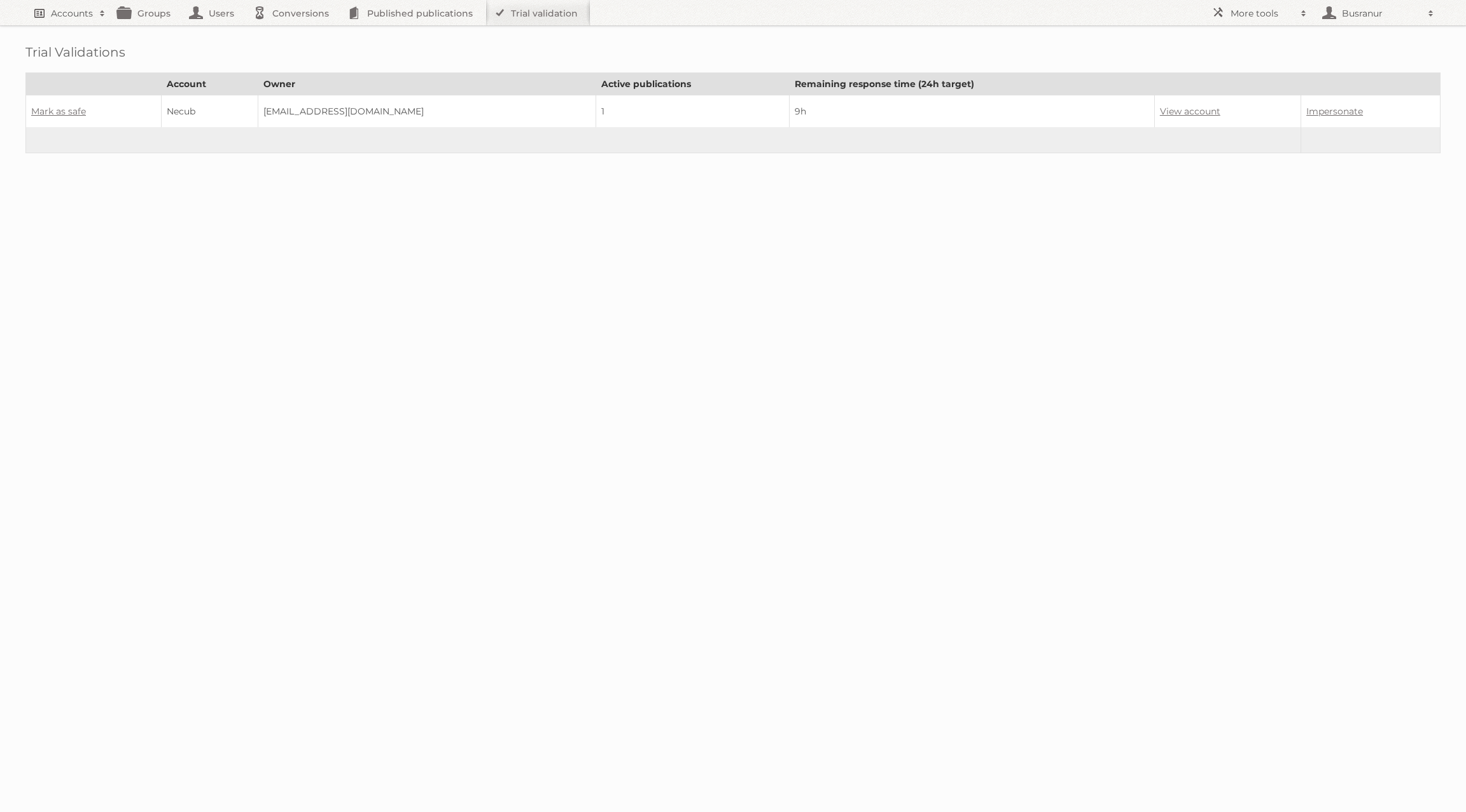
click at [78, 22] on link "Accounts" at bounding box center [69, 12] width 86 height 26
paste input"] "[EMAIL_ADDRESS][DOMAIN_NAME]"
type input"] "[EMAIL_ADDRESS][DOMAIN_NAME]"
click at [294, 33] on input "Search" at bounding box center [303, 42] width 19 height 19
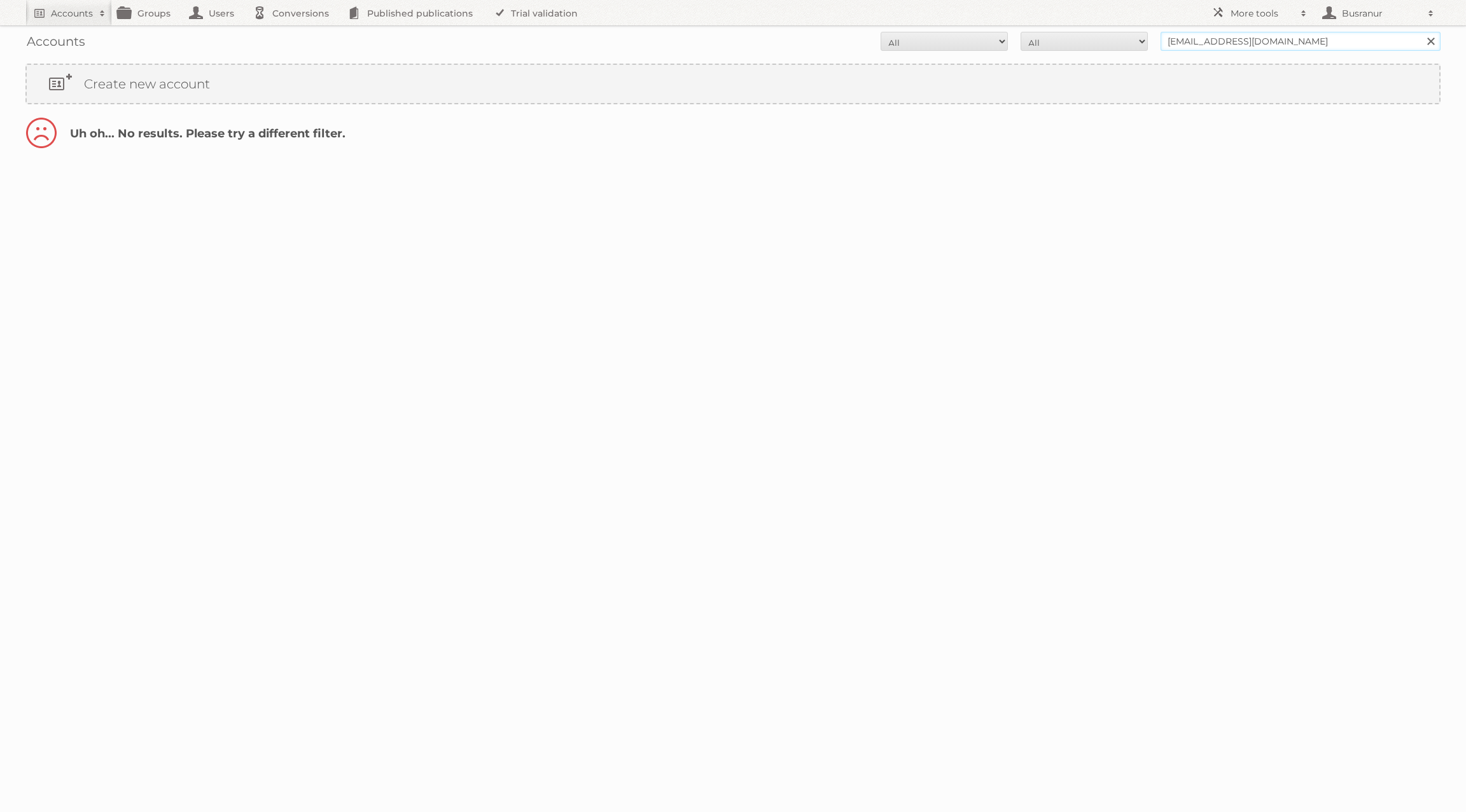
click at [1211, 40] on input "[EMAIL_ADDRESS][DOMAIN_NAME]" at bounding box center [1300, 41] width 280 height 19
type input "@[DOMAIN_NAME]"
click at [1421, 32] on input "Search" at bounding box center [1430, 41] width 19 height 19
